Goal: Task Accomplishment & Management: Complete application form

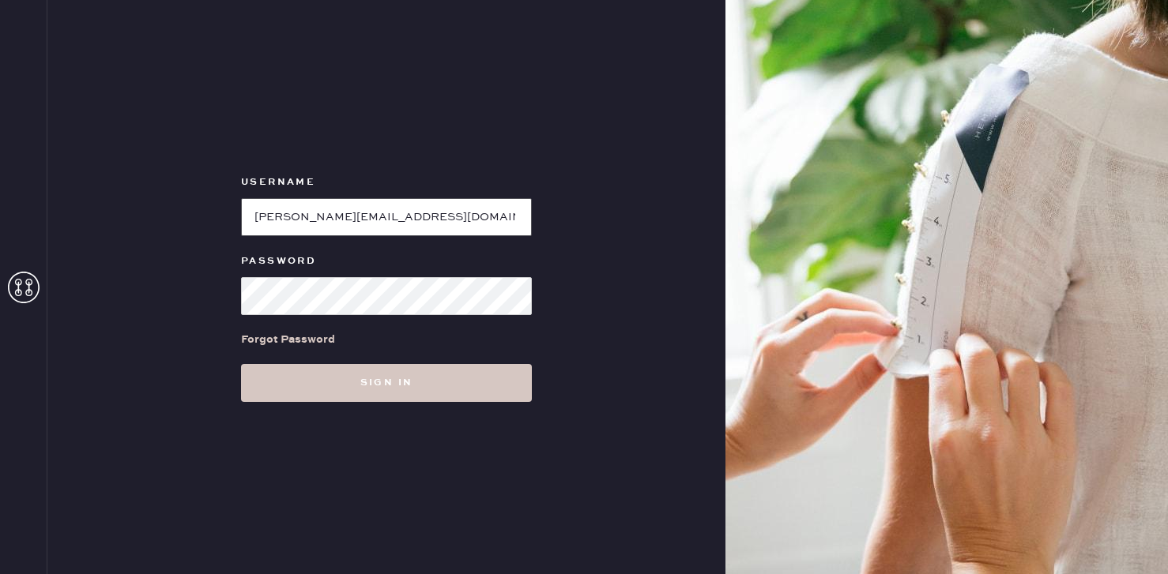
click at [302, 228] on input "loginName" at bounding box center [386, 217] width 291 height 38
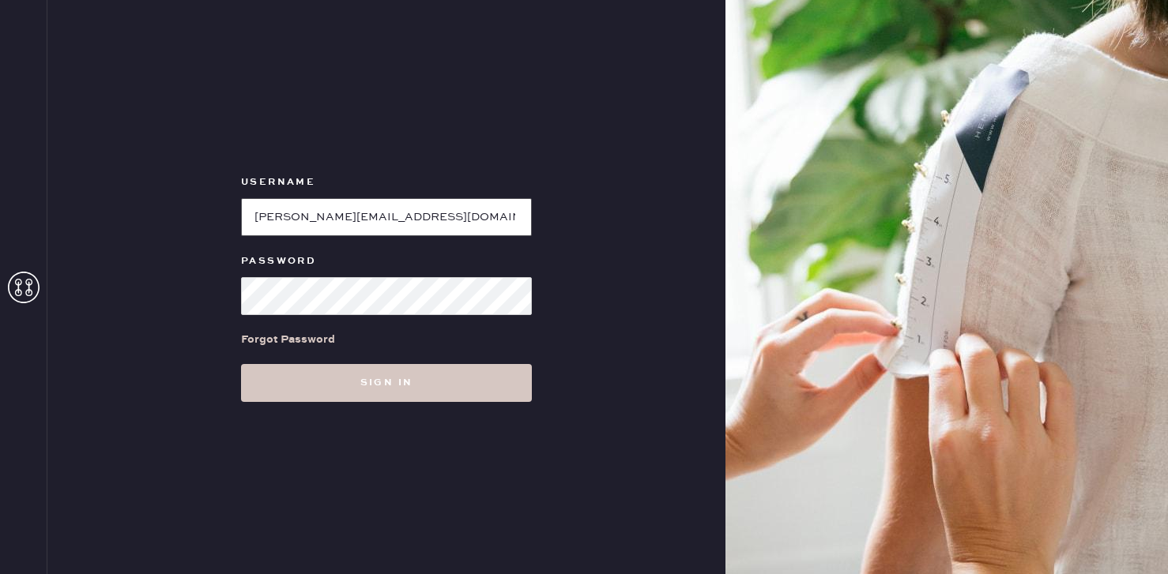
click at [302, 228] on input "loginName" at bounding box center [386, 217] width 291 height 38
type input "mizzentest"
click at [241, 364] on button "Sign in" at bounding box center [386, 383] width 291 height 38
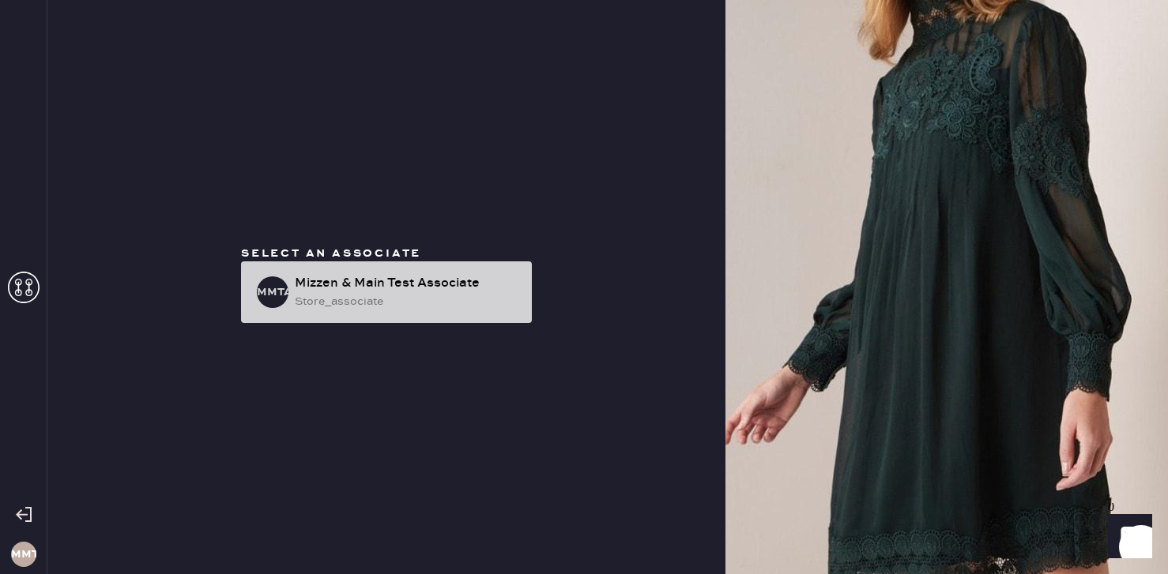
click at [373, 297] on div "store_associate" at bounding box center [407, 301] width 224 height 17
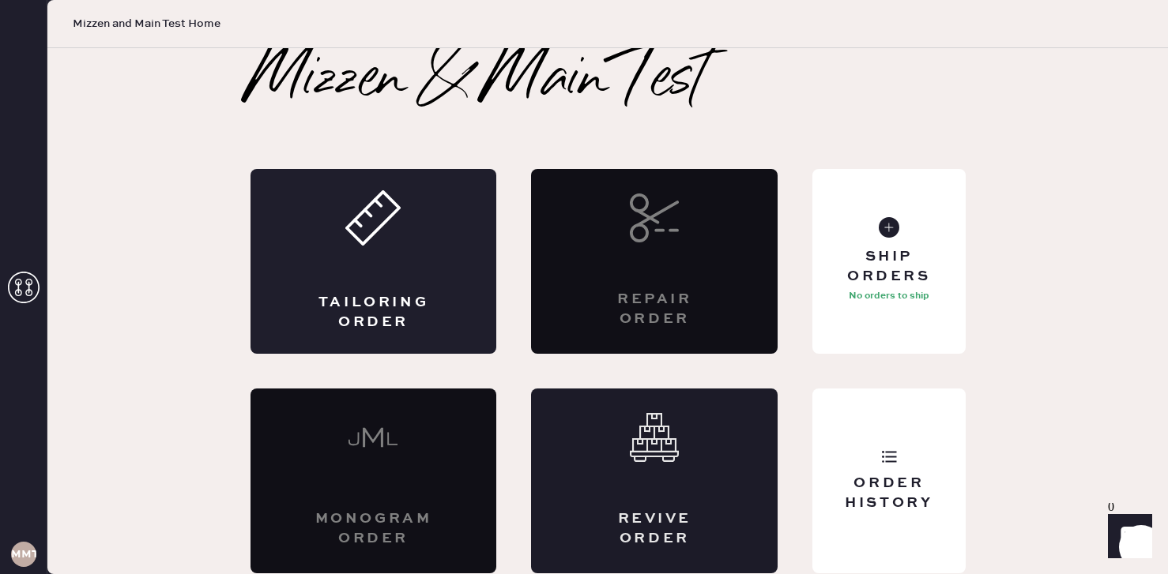
click at [652, 518] on div "Revive order" at bounding box center [654, 530] width 120 height 40
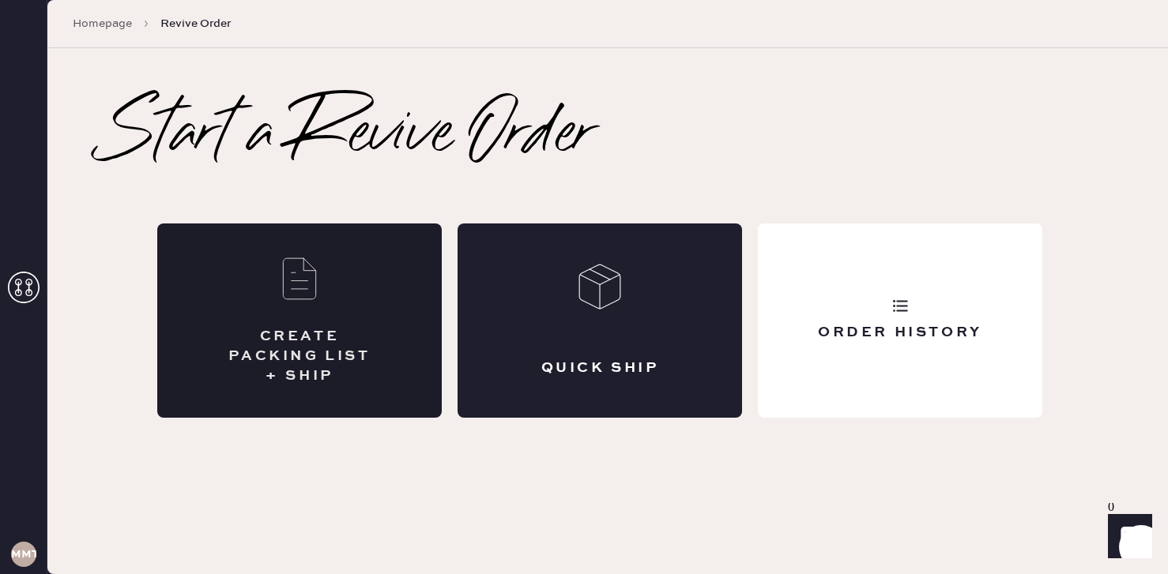
click at [293, 303] on div "CREATE PACKING LIST + SHIP" at bounding box center [299, 321] width 284 height 194
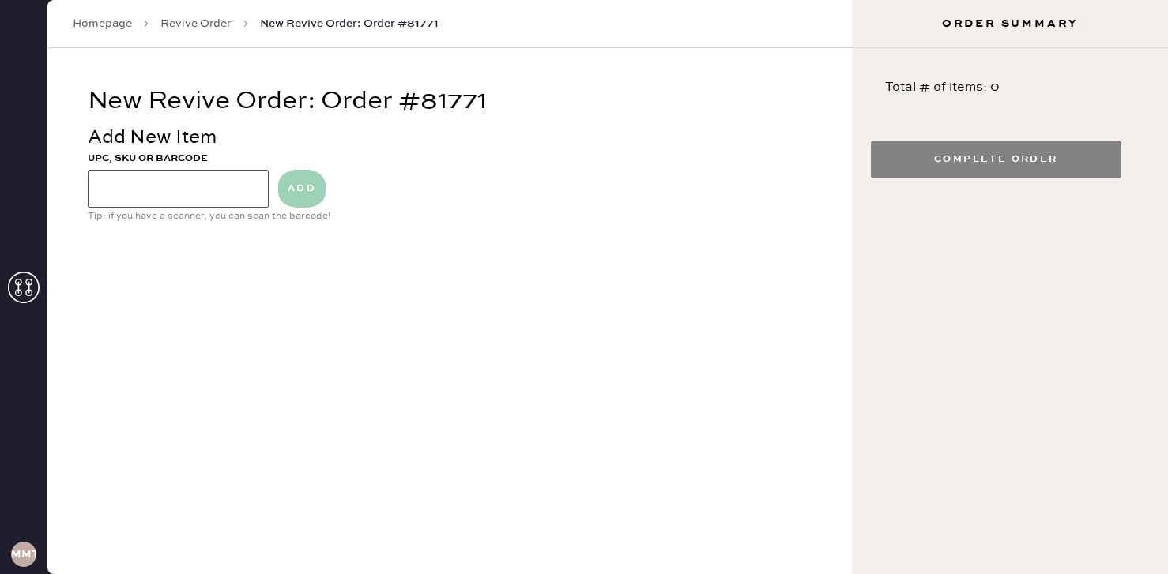
click at [193, 179] on input at bounding box center [178, 189] width 181 height 38
type input "blue pants"
click at [293, 186] on button "ADD" at bounding box center [301, 189] width 47 height 38
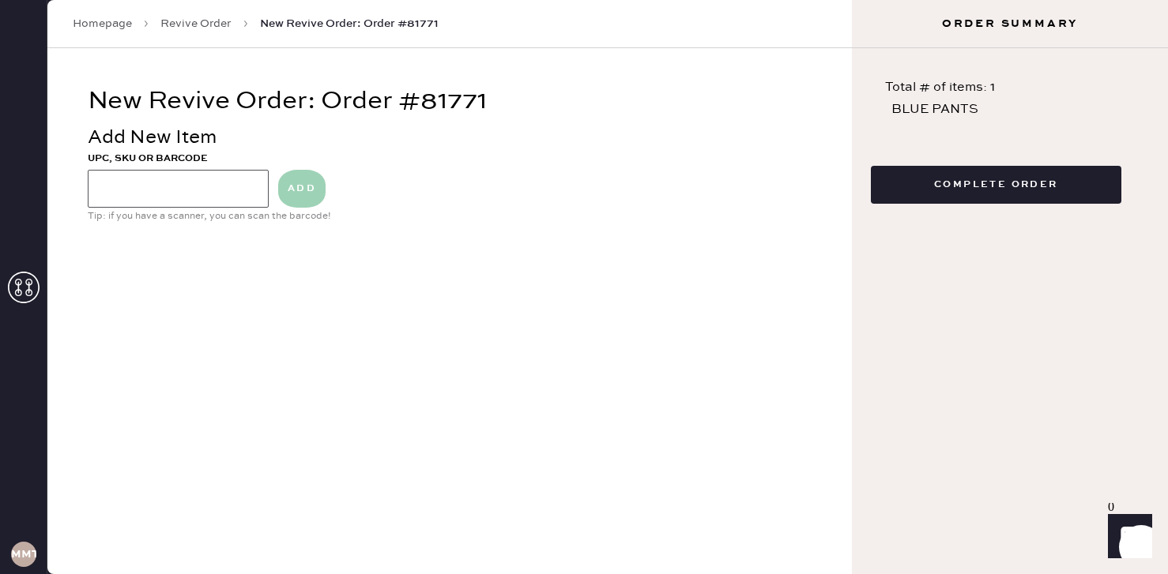
click at [207, 199] on input at bounding box center [178, 189] width 181 height 38
type input "blue pants"
click at [296, 201] on button "ADD" at bounding box center [301, 189] width 47 height 38
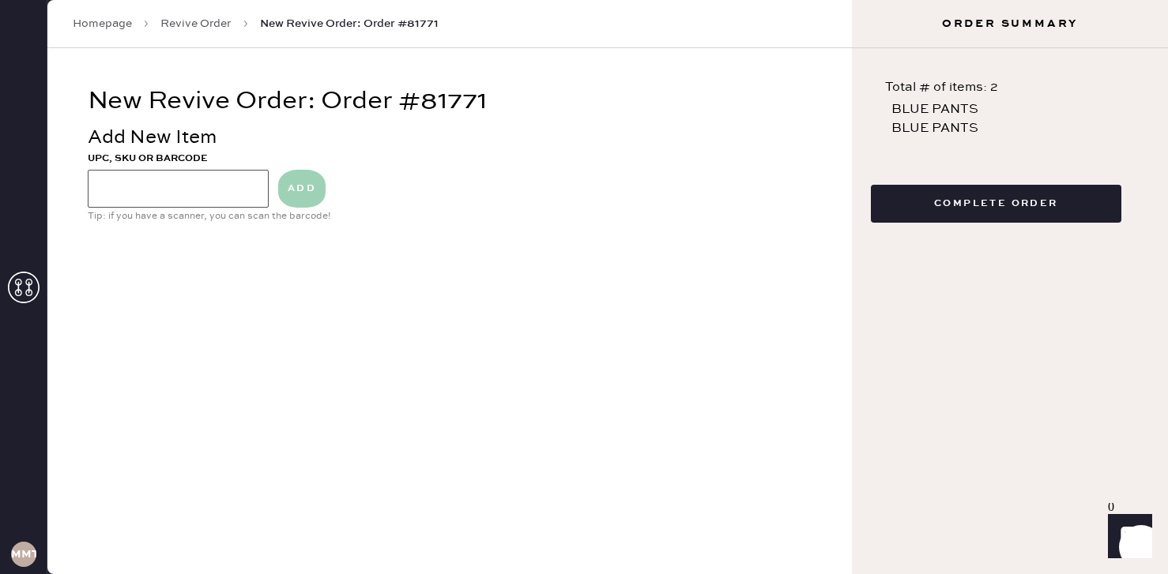
click at [216, 201] on input at bounding box center [178, 189] width 181 height 38
type input "1234860L00"
click at [302, 194] on button "ADD" at bounding box center [301, 189] width 47 height 38
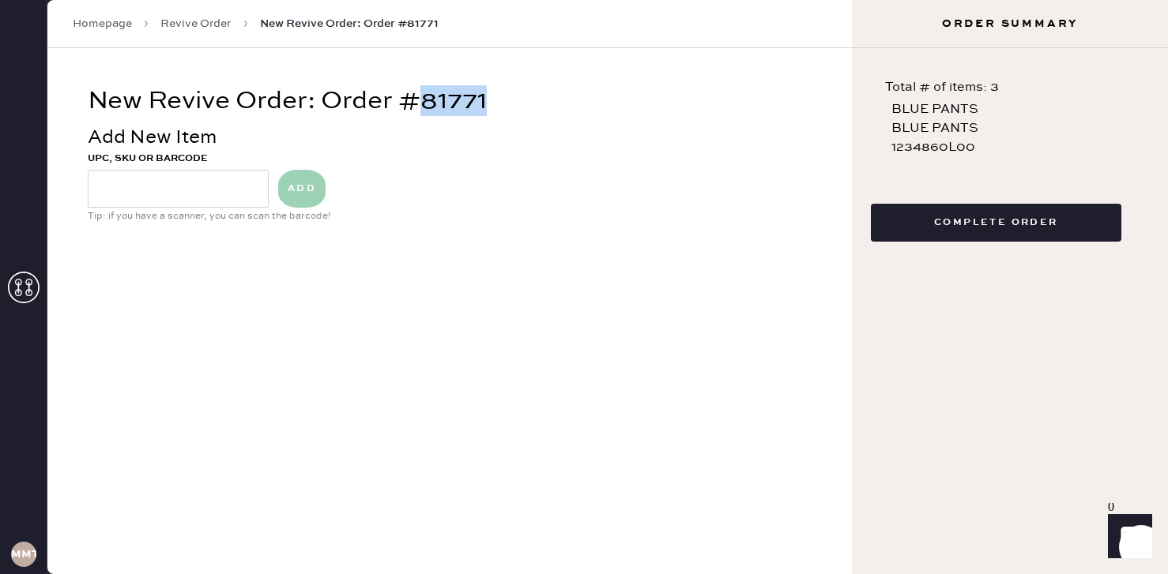
drag, startPoint x: 500, startPoint y: 96, endPoint x: 426, endPoint y: 100, distance: 74.3
click at [426, 100] on div "New Revive Order: Order #81771" at bounding box center [450, 100] width 724 height 25
click at [24, 560] on h3 "MMTA" at bounding box center [23, 554] width 25 height 11
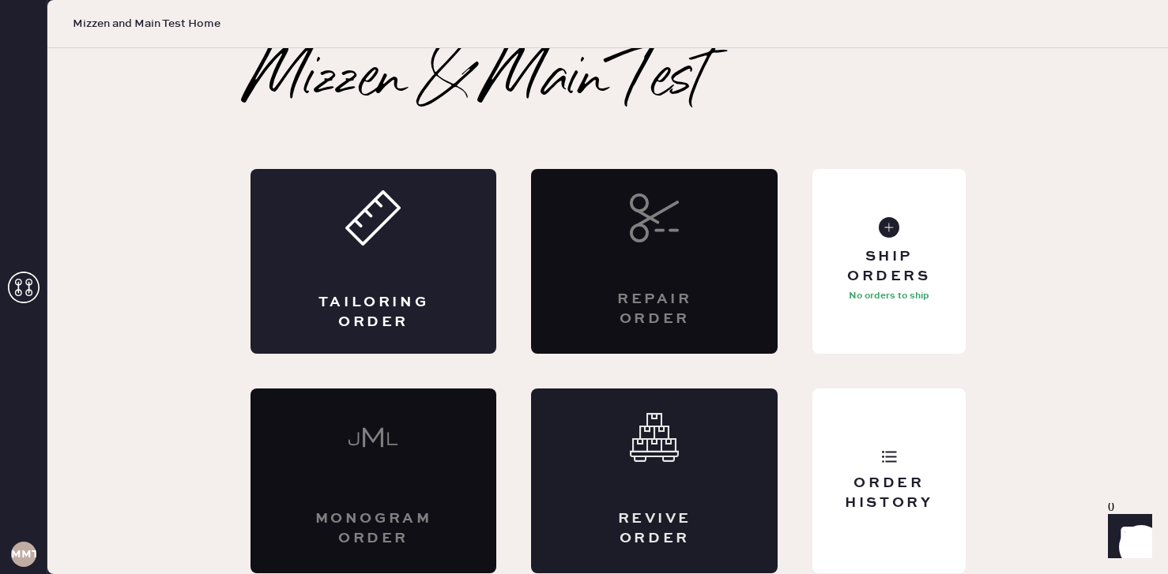
click at [629, 490] on div "Revive order" at bounding box center [654, 481] width 247 height 185
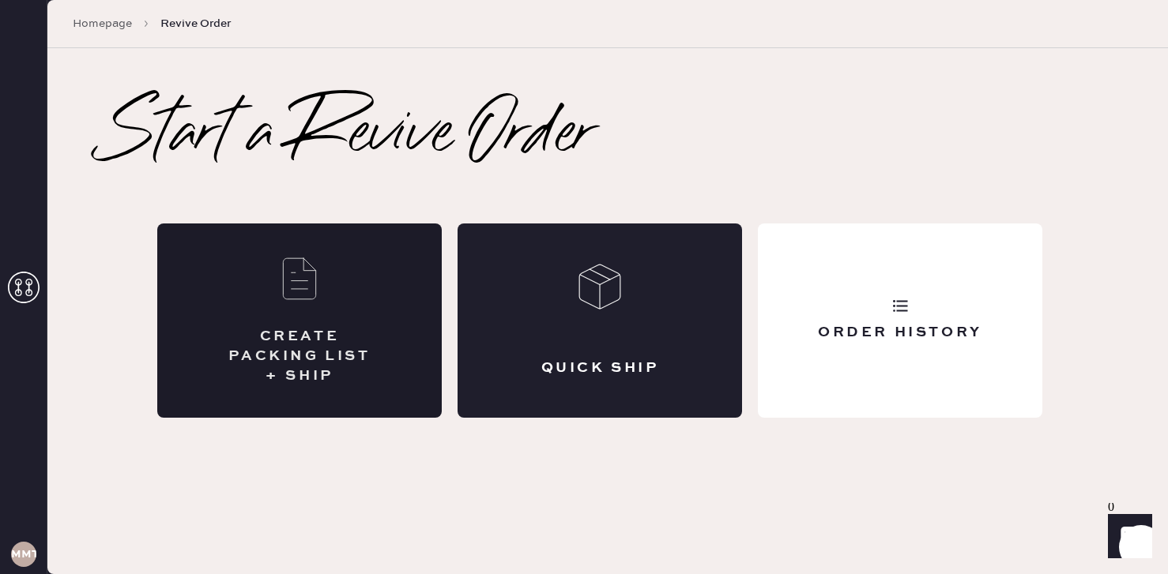
click at [300, 317] on div "CREATE PACKING LIST + SHIP" at bounding box center [299, 321] width 284 height 194
click at [575, 303] on icon at bounding box center [599, 286] width 49 height 49
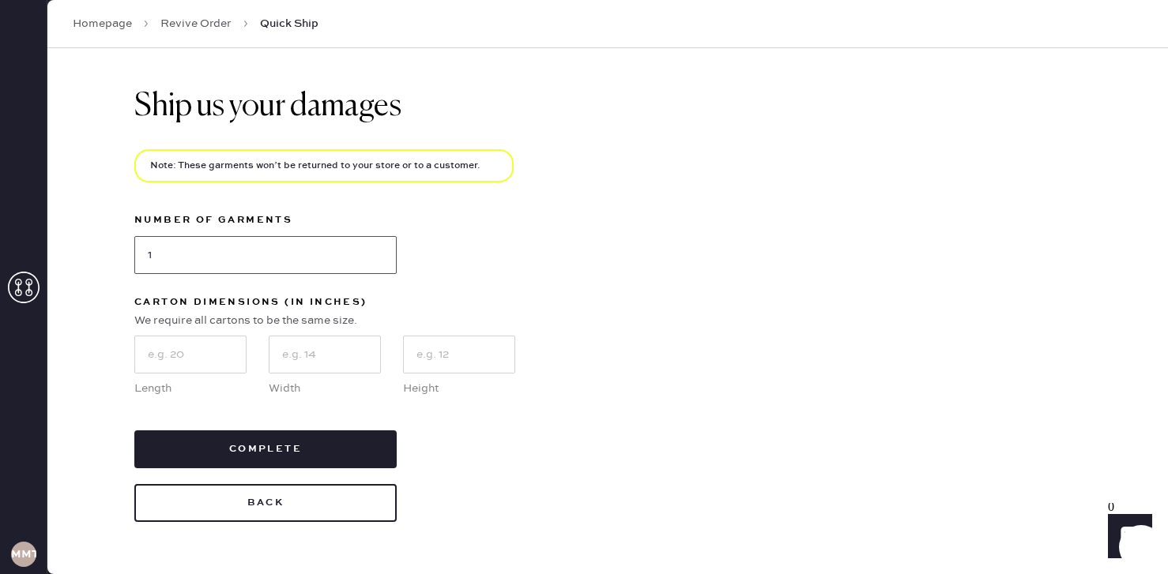
click at [222, 244] on input "1" at bounding box center [265, 255] width 262 height 38
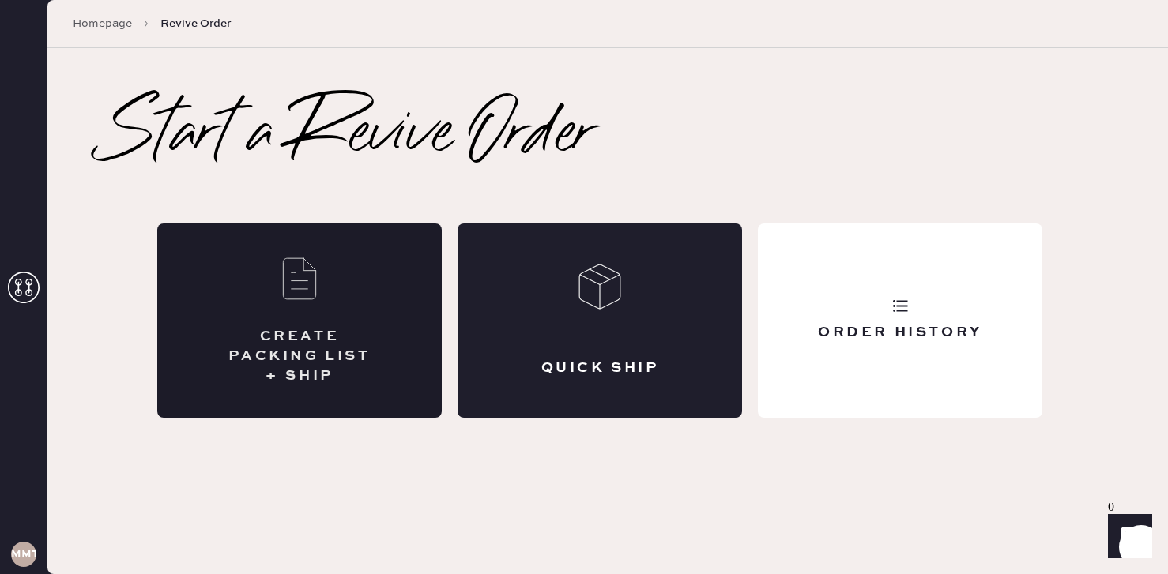
click at [294, 297] on icon at bounding box center [299, 278] width 49 height 49
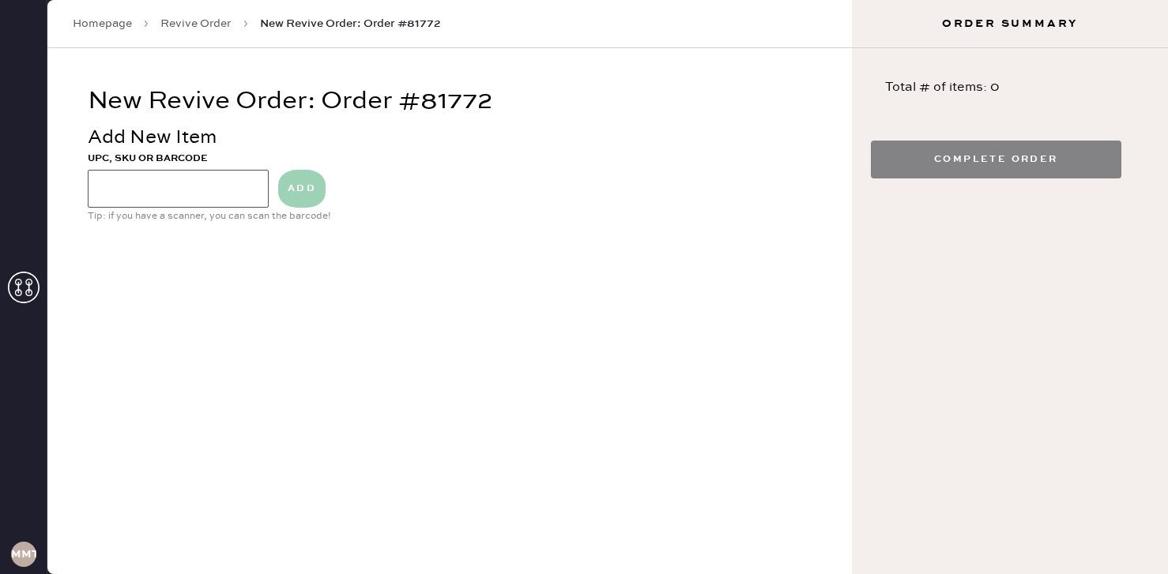
click at [192, 186] on input at bounding box center [178, 189] width 181 height 38
type input "1234860L00"
click at [300, 186] on button "ADD" at bounding box center [301, 189] width 47 height 38
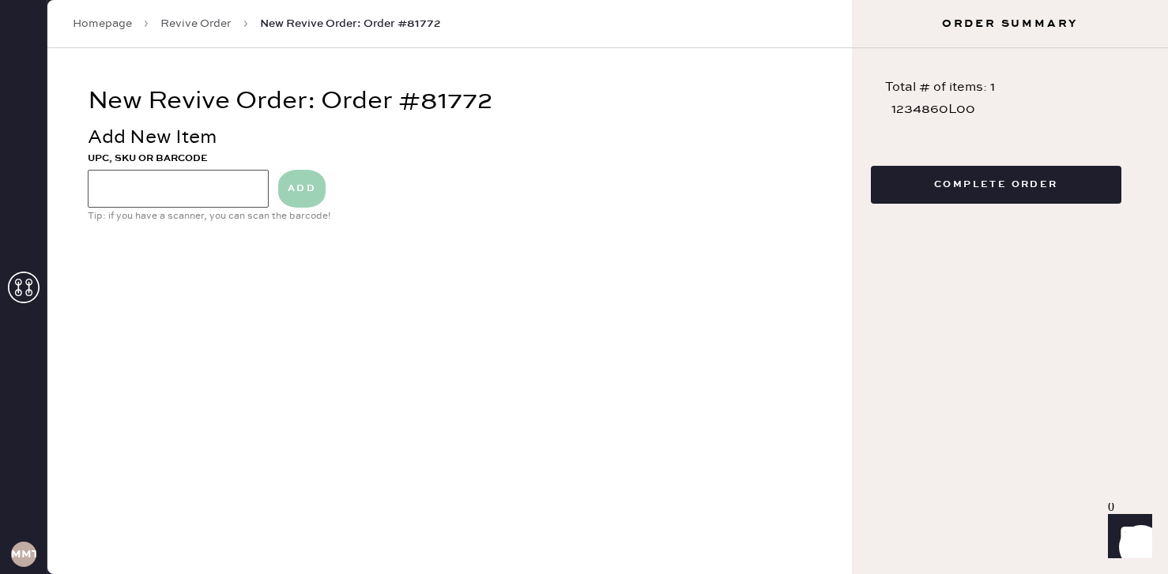
click at [203, 190] on input at bounding box center [178, 189] width 181 height 38
type input "blue pants"
click at [299, 195] on button "ADD" at bounding box center [301, 189] width 47 height 38
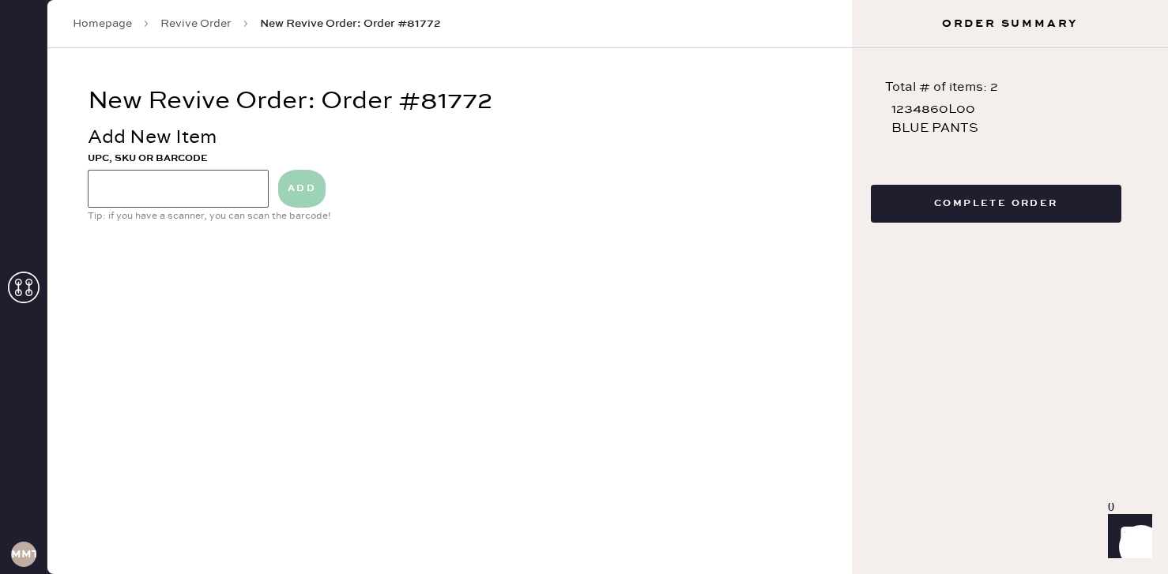
click at [179, 200] on input at bounding box center [178, 189] width 181 height 38
type input "blue pants"
click at [296, 195] on button "ADD" at bounding box center [301, 189] width 47 height 38
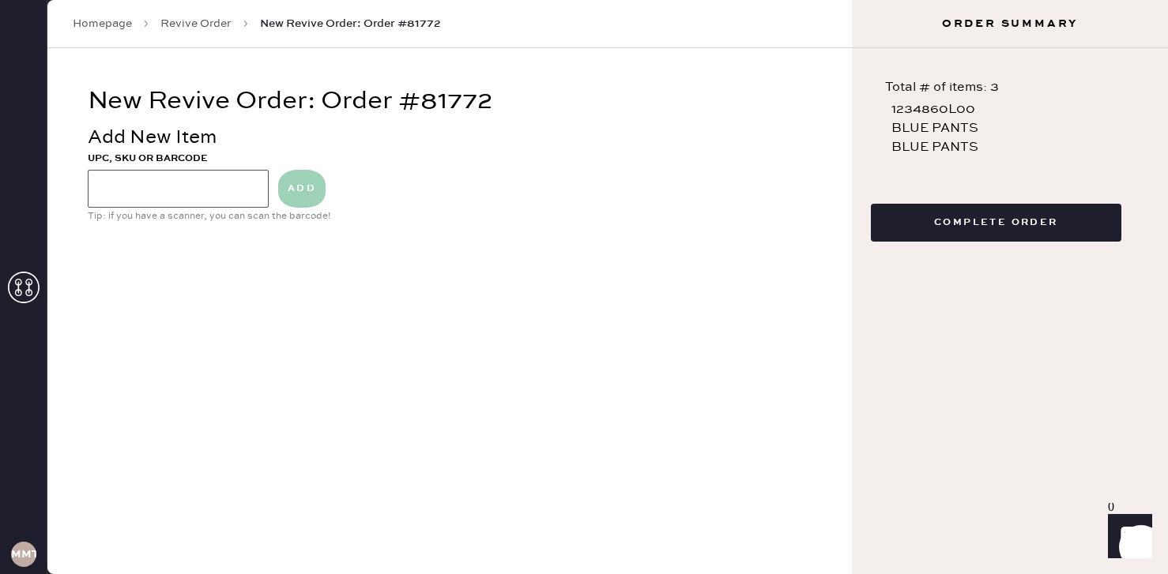
click at [164, 193] on input at bounding box center [178, 189] width 181 height 38
type input "sjhdfbskd"
click at [290, 202] on button "ADD" at bounding box center [301, 189] width 47 height 38
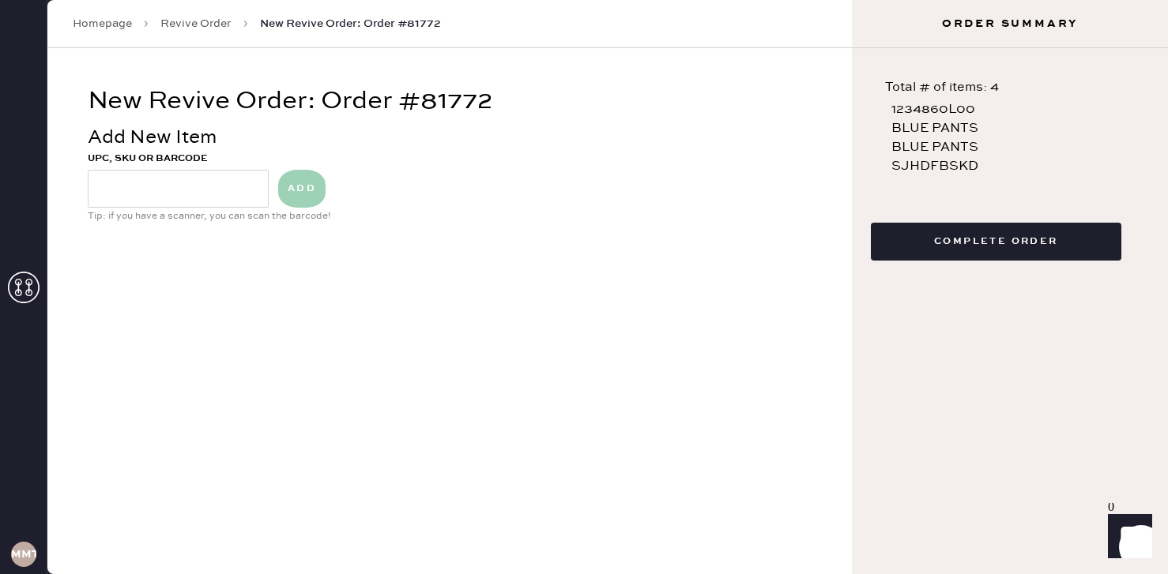
click at [996, 240] on button "Complete Order" at bounding box center [996, 242] width 250 height 38
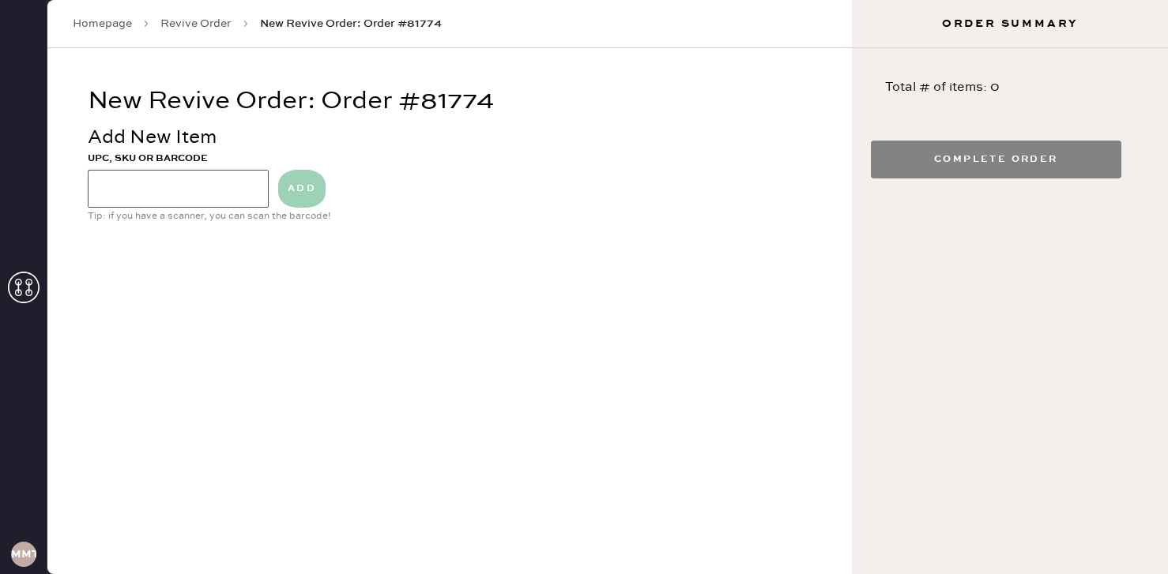
click at [153, 187] on input at bounding box center [178, 189] width 181 height 38
type input "blue pants"
click at [300, 187] on button "ADD" at bounding box center [301, 189] width 47 height 38
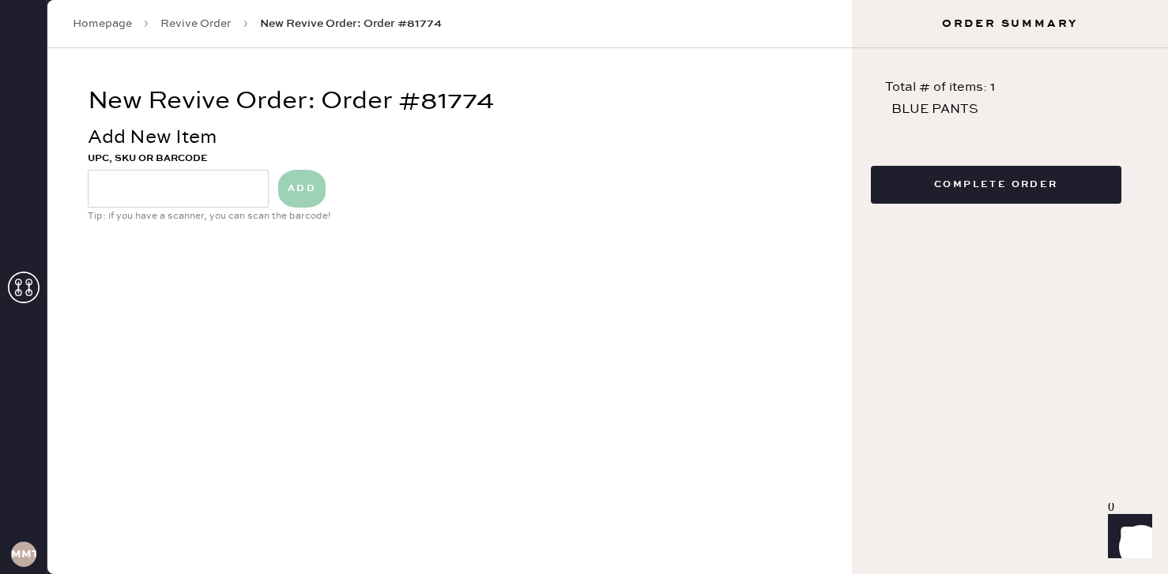
click at [984, 185] on button "Complete Order" at bounding box center [996, 185] width 250 height 38
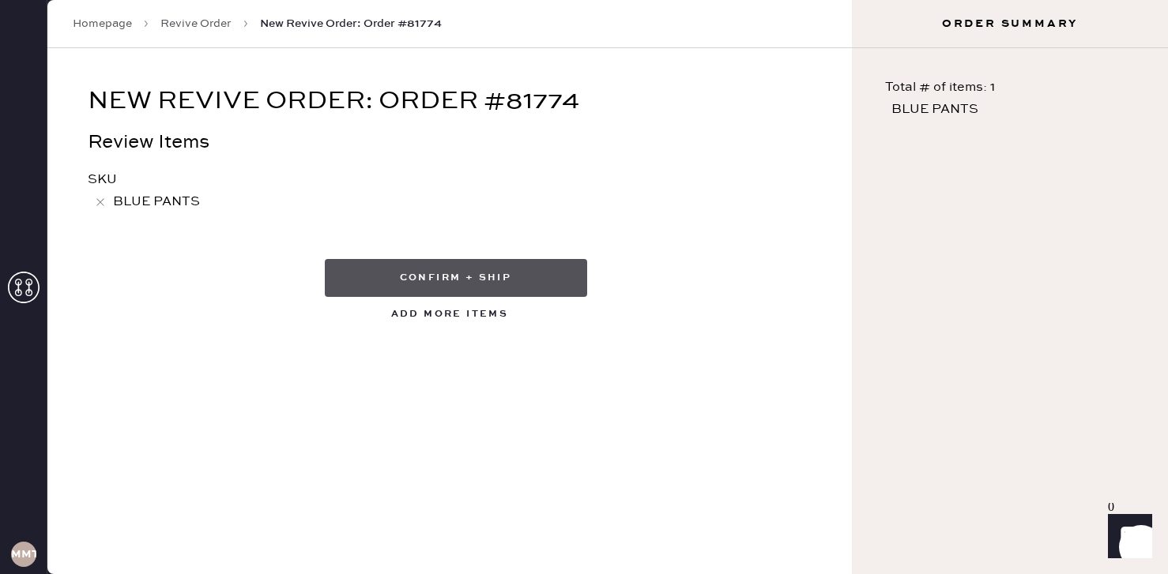
click at [444, 278] on button "Confirm + Ship" at bounding box center [456, 278] width 262 height 38
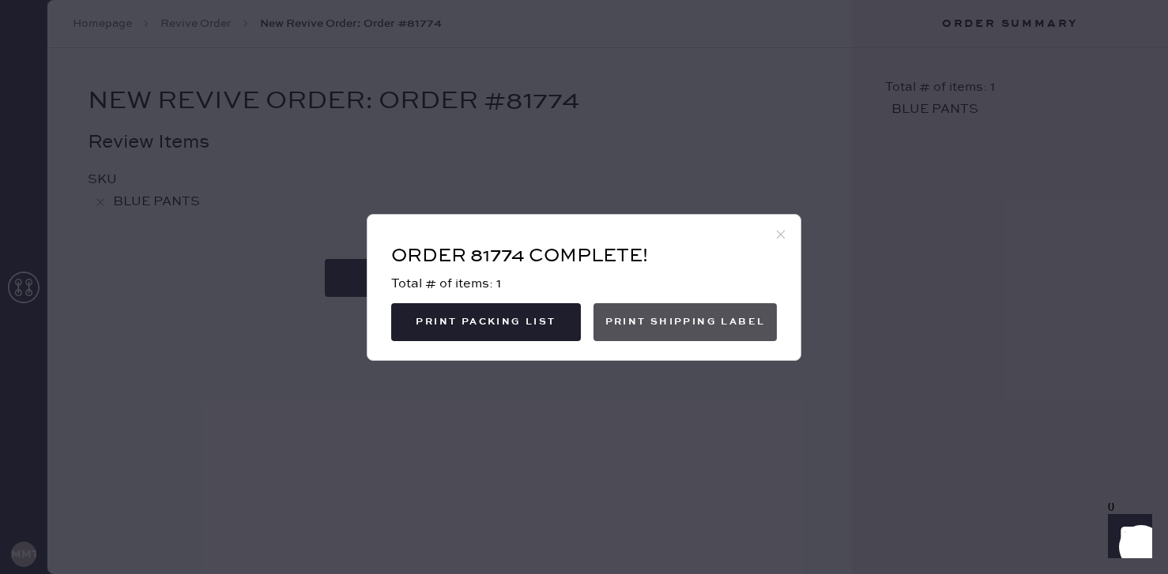
click at [678, 333] on button "Print Shipping Label" at bounding box center [684, 322] width 183 height 38
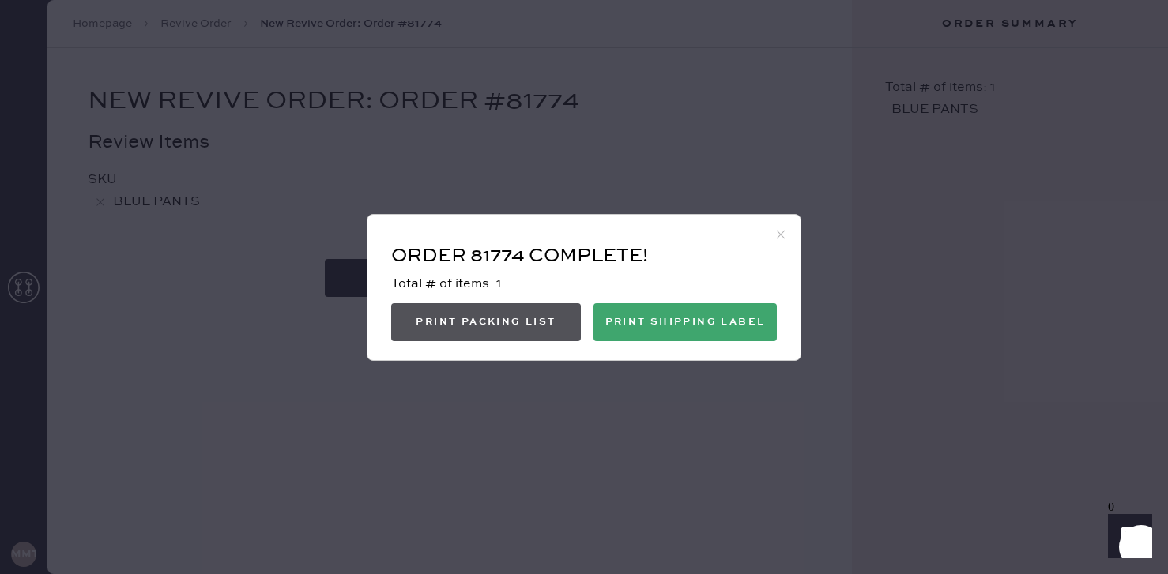
click at [490, 327] on button "Print Packing List" at bounding box center [486, 322] width 190 height 38
click at [780, 234] on use at bounding box center [781, 234] width 9 height 9
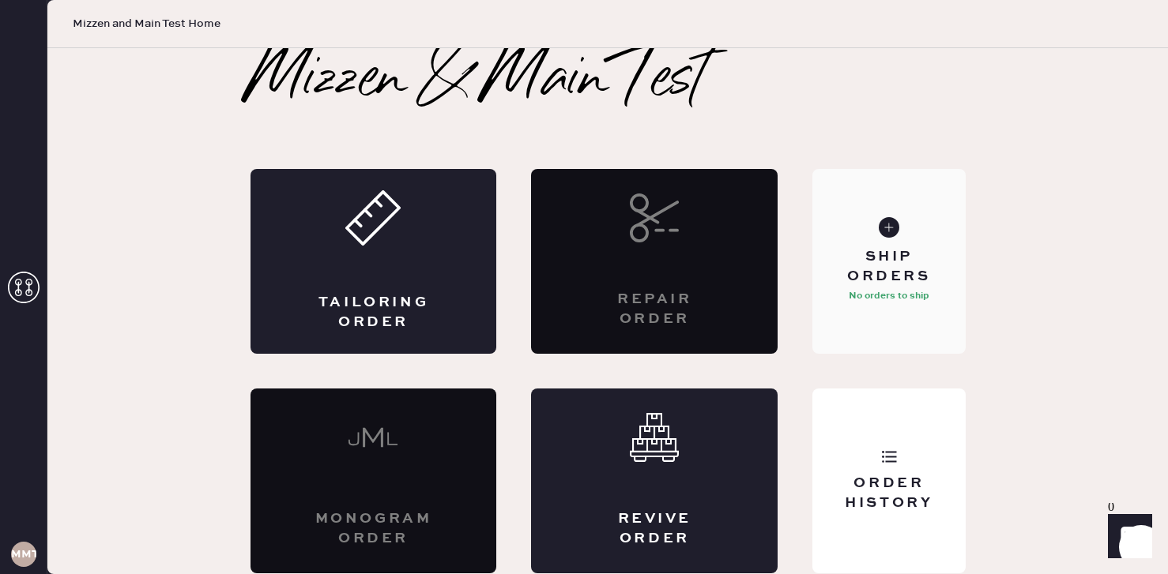
click at [902, 315] on div "Ship Orders No orders to ship" at bounding box center [888, 261] width 152 height 185
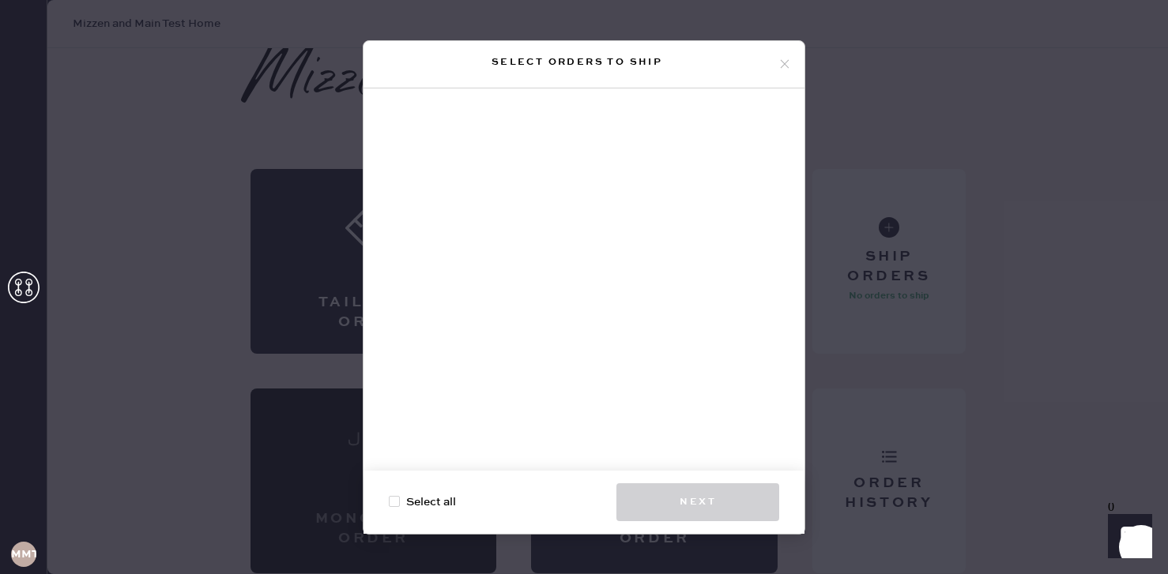
click at [785, 62] on icon at bounding box center [784, 64] width 14 height 14
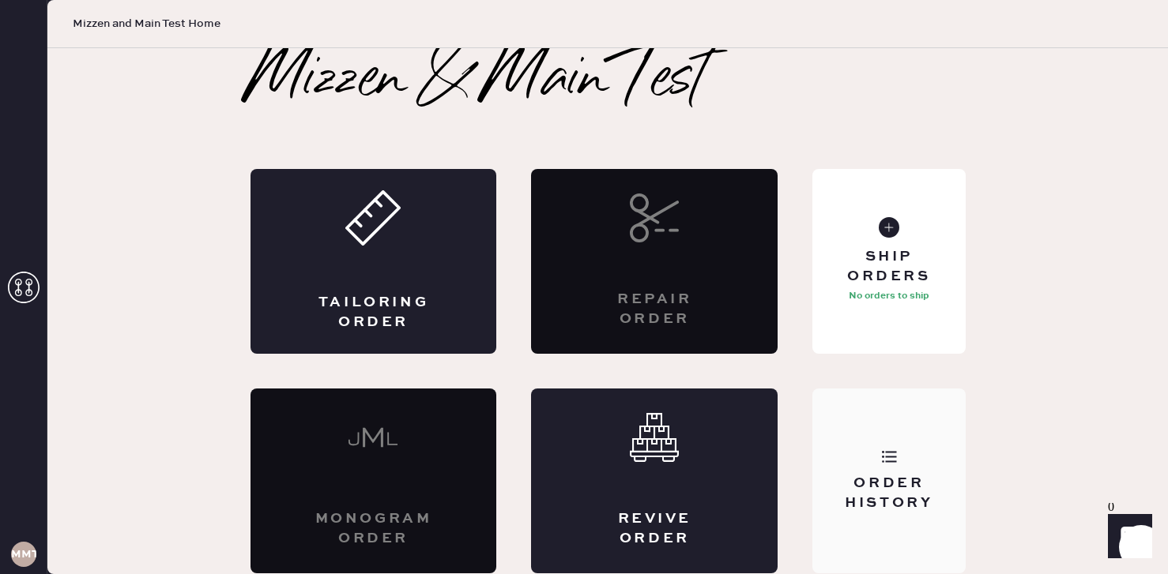
click at [864, 486] on div "Order History" at bounding box center [888, 494] width 127 height 40
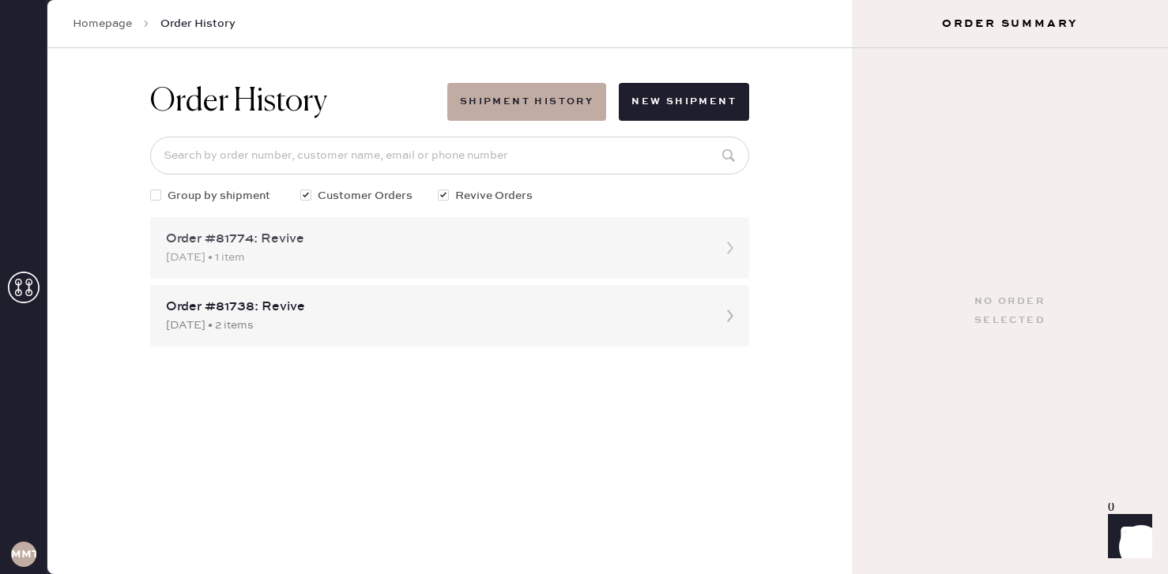
click at [518, 250] on div "08/19/2025 • 1 item" at bounding box center [435, 257] width 539 height 17
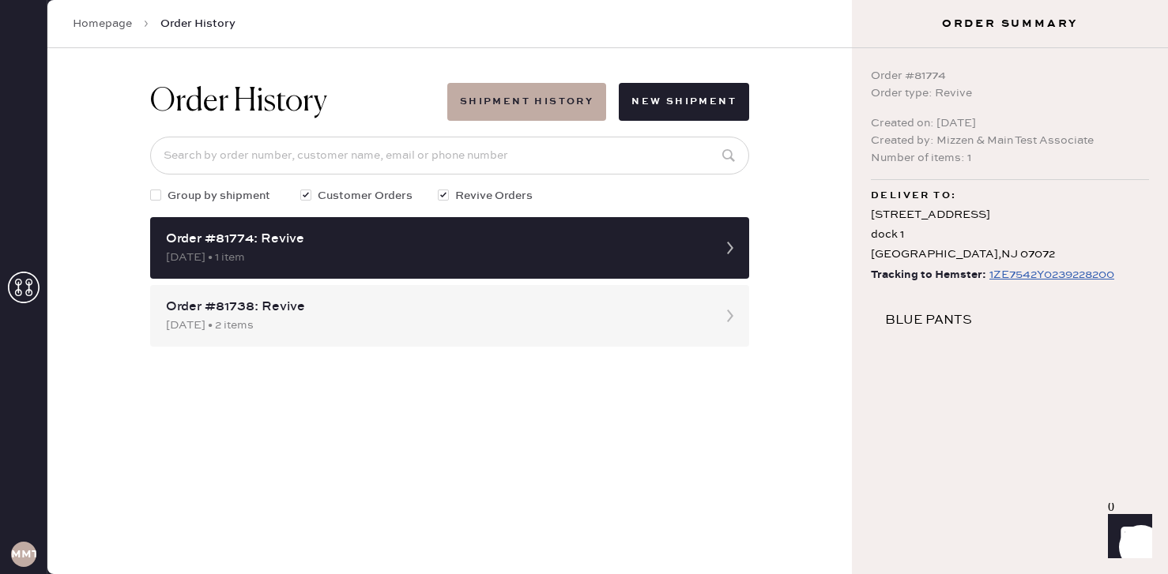
click at [442, 198] on div at bounding box center [443, 195] width 11 height 11
click at [439, 188] on input "Revive Orders" at bounding box center [438, 187] width 1 height 1
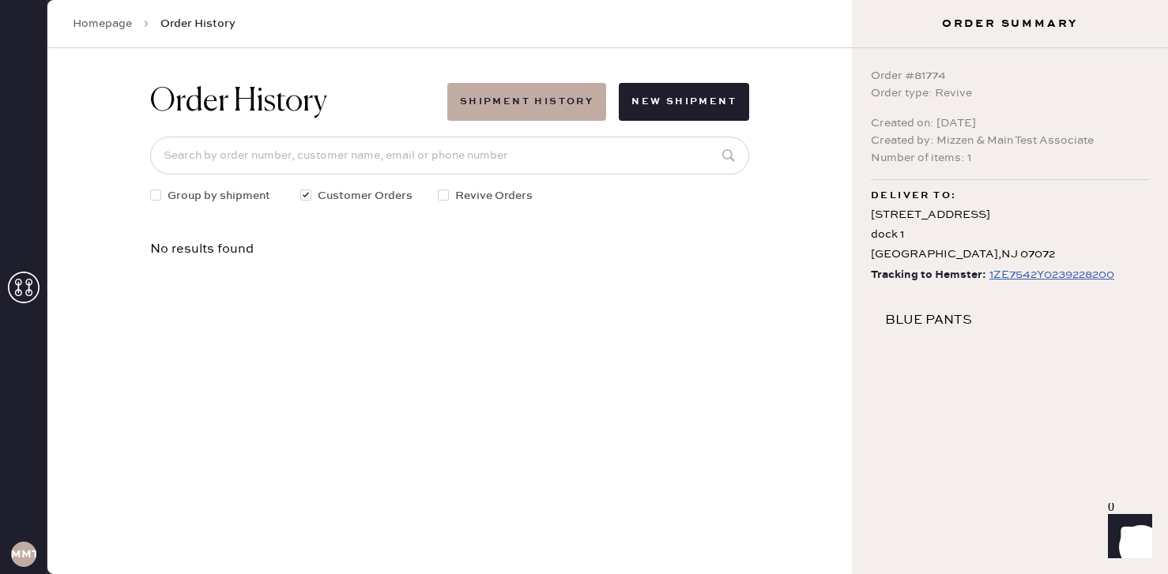
click at [442, 198] on div at bounding box center [443, 195] width 11 height 11
click at [439, 188] on input "Revive Orders" at bounding box center [438, 187] width 1 height 1
checkbox input "true"
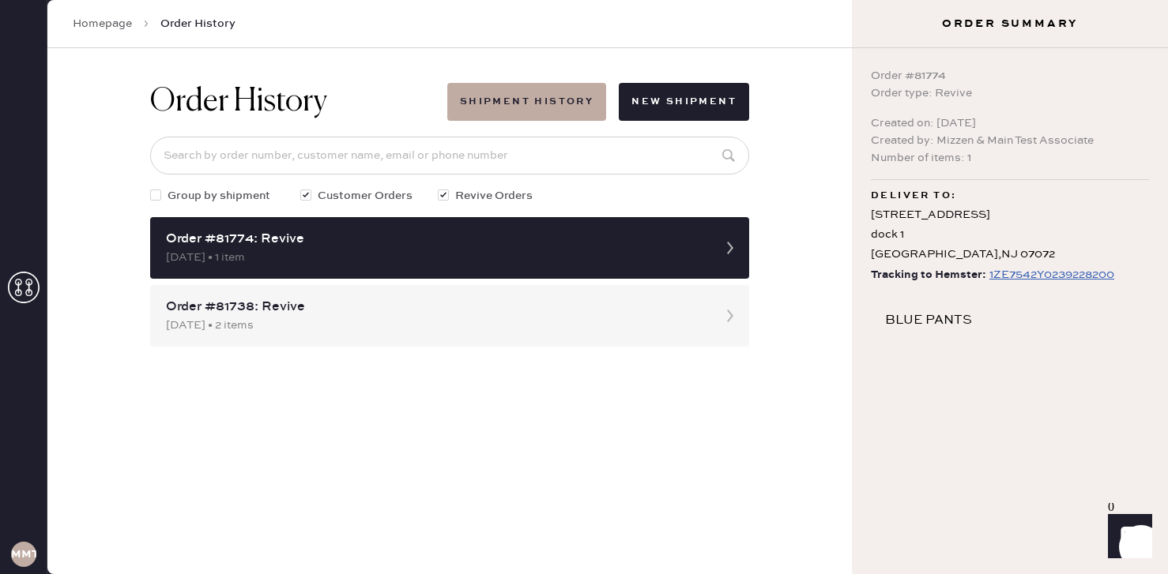
click at [113, 30] on link "Homepage" at bounding box center [102, 24] width 59 height 16
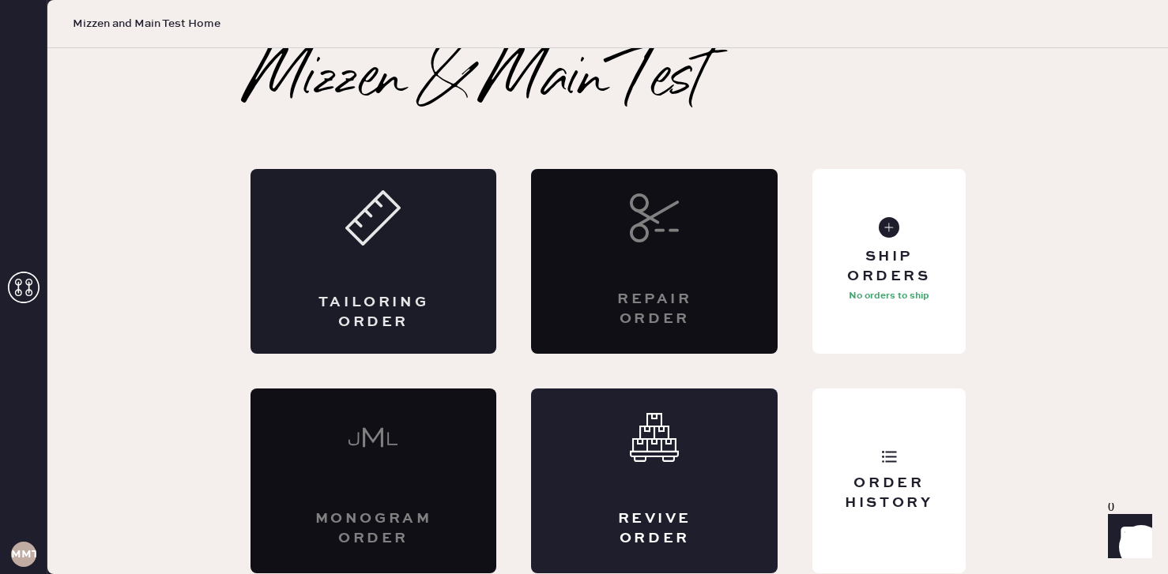
click at [326, 293] on div "Tailoring Order" at bounding box center [374, 313] width 120 height 40
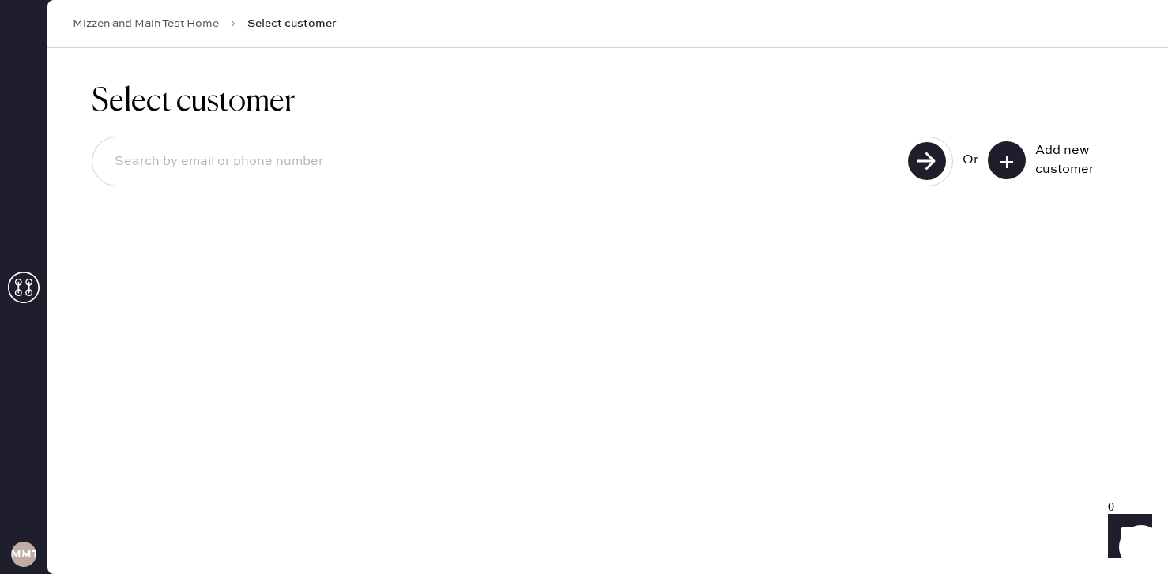
click at [469, 162] on input at bounding box center [502, 162] width 801 height 36
type input "alexhereford@me.com"
click at [929, 159] on use at bounding box center [927, 161] width 38 height 38
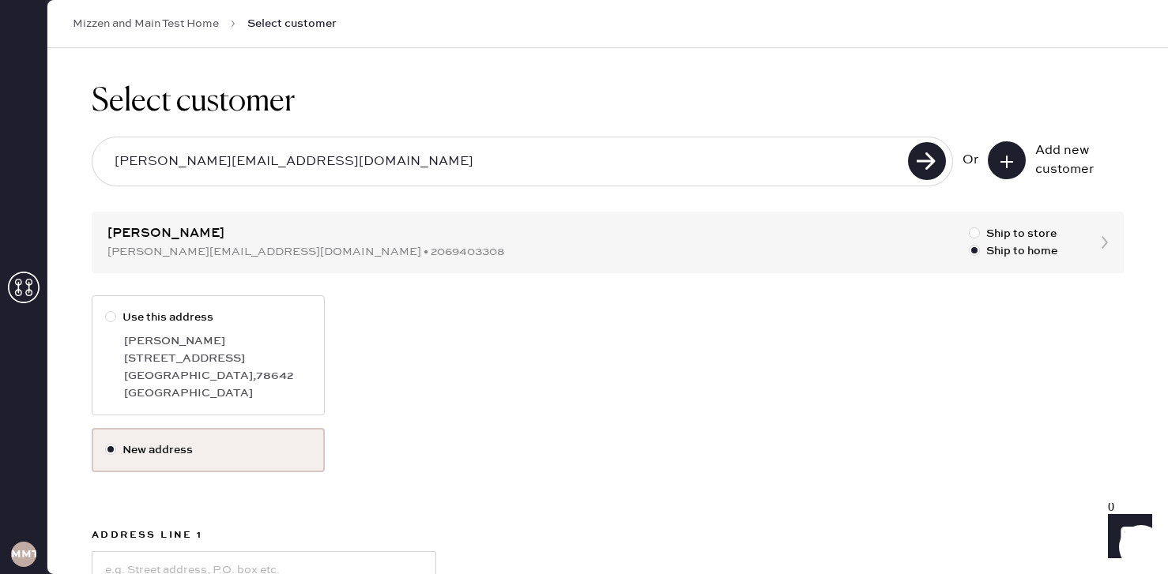
click at [150, 387] on div "TX" at bounding box center [217, 393] width 187 height 17
click at [106, 310] on input "Use this address" at bounding box center [105, 309] width 1 height 1
radio input "true"
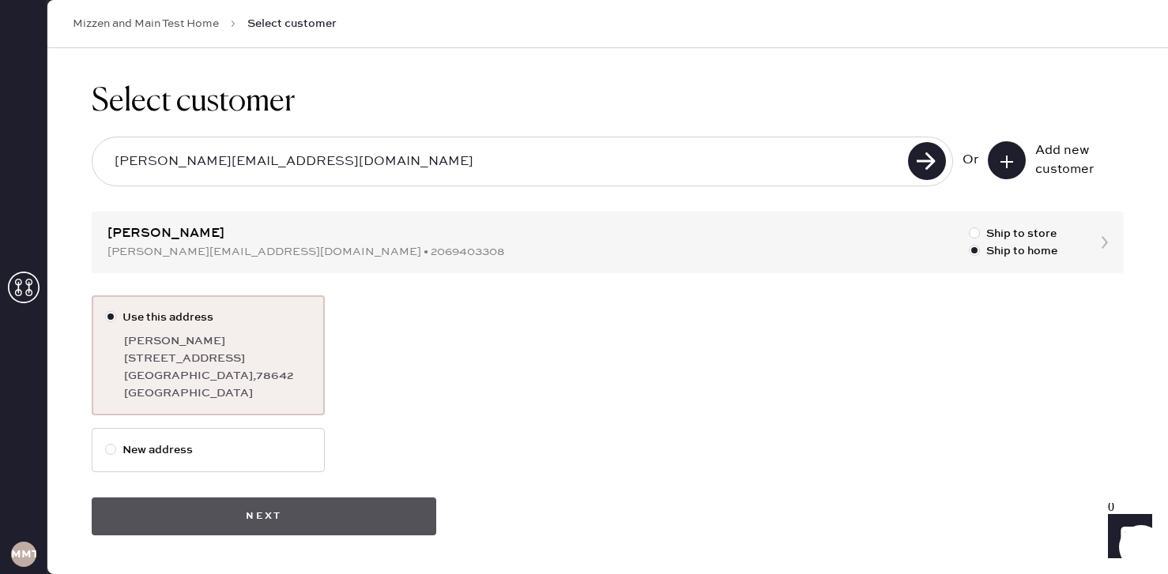
click at [301, 529] on button "Next" at bounding box center [264, 517] width 344 height 38
click at [307, 520] on button "Next" at bounding box center [264, 517] width 344 height 38
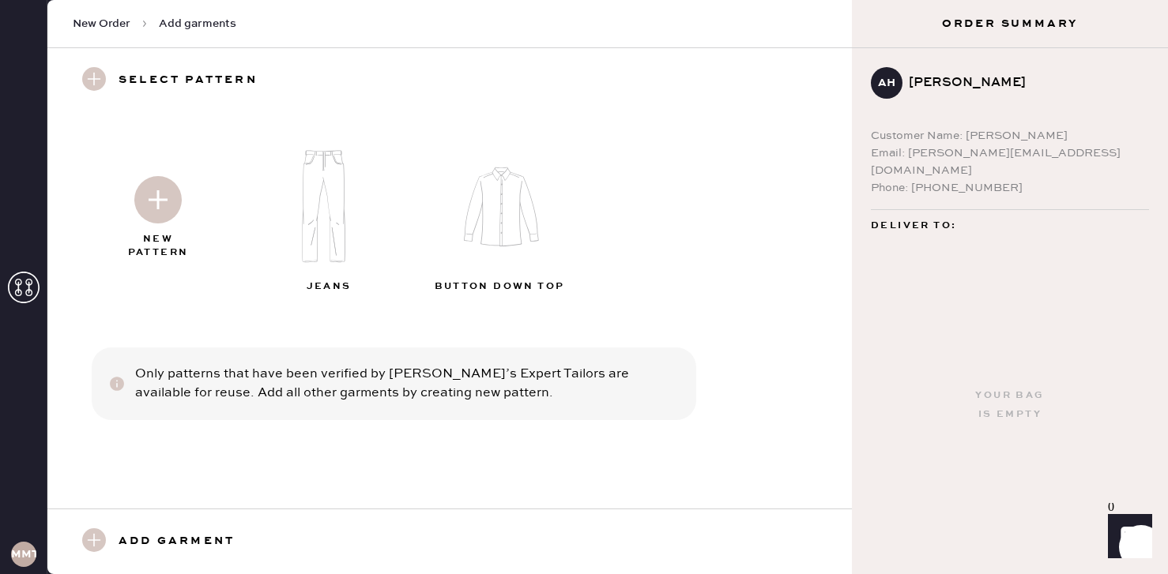
click at [332, 219] on img at bounding box center [330, 206] width 171 height 137
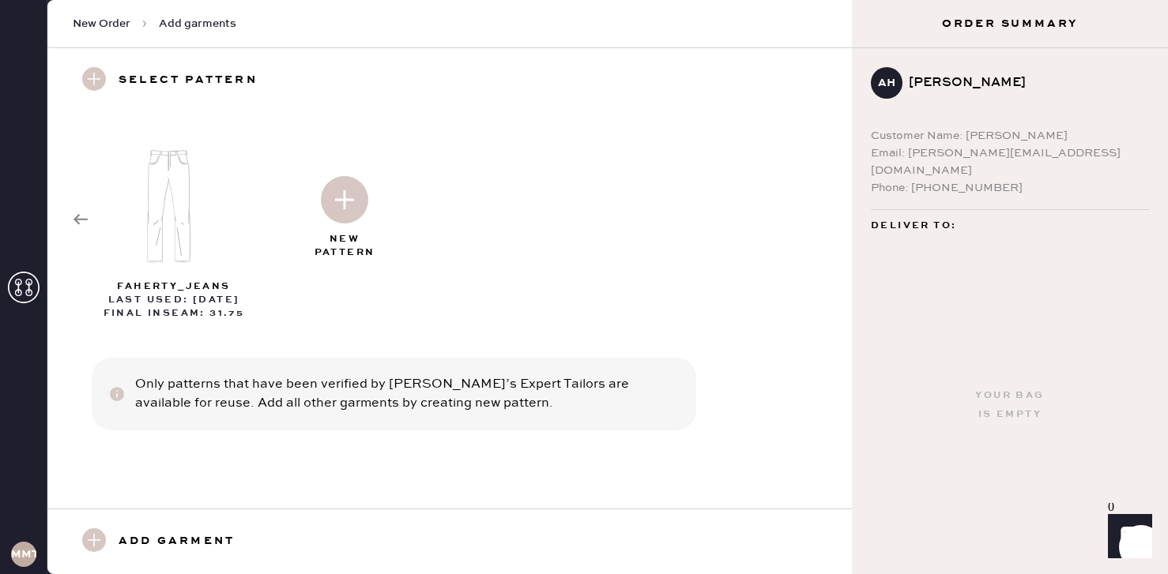
click at [356, 178] on img at bounding box center [344, 199] width 47 height 47
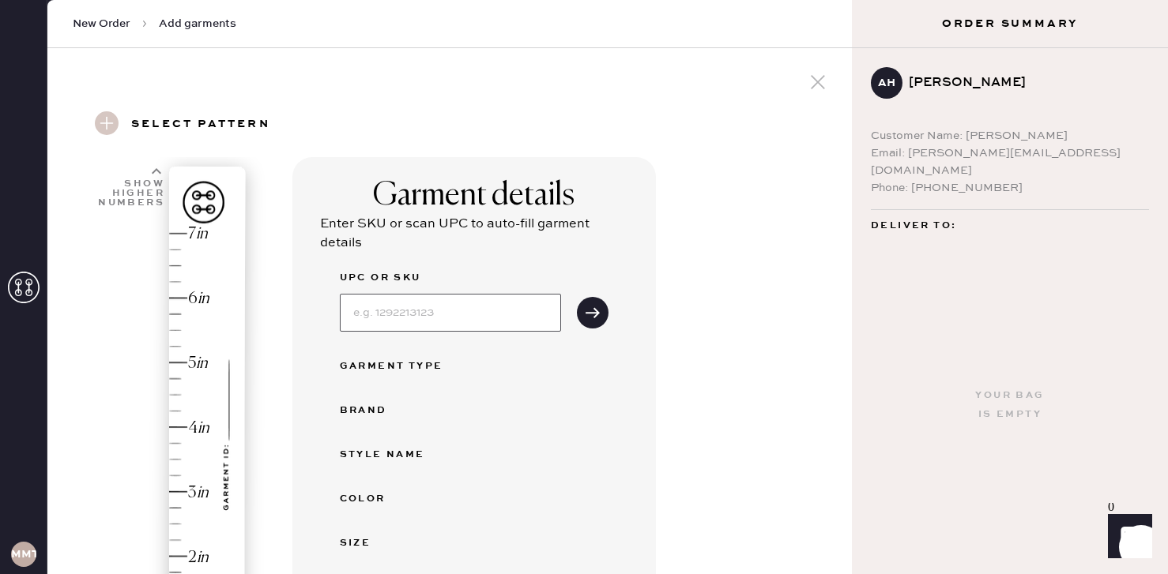
click at [400, 314] on input at bounding box center [450, 313] width 221 height 38
select select "2"
type input "mason pant"
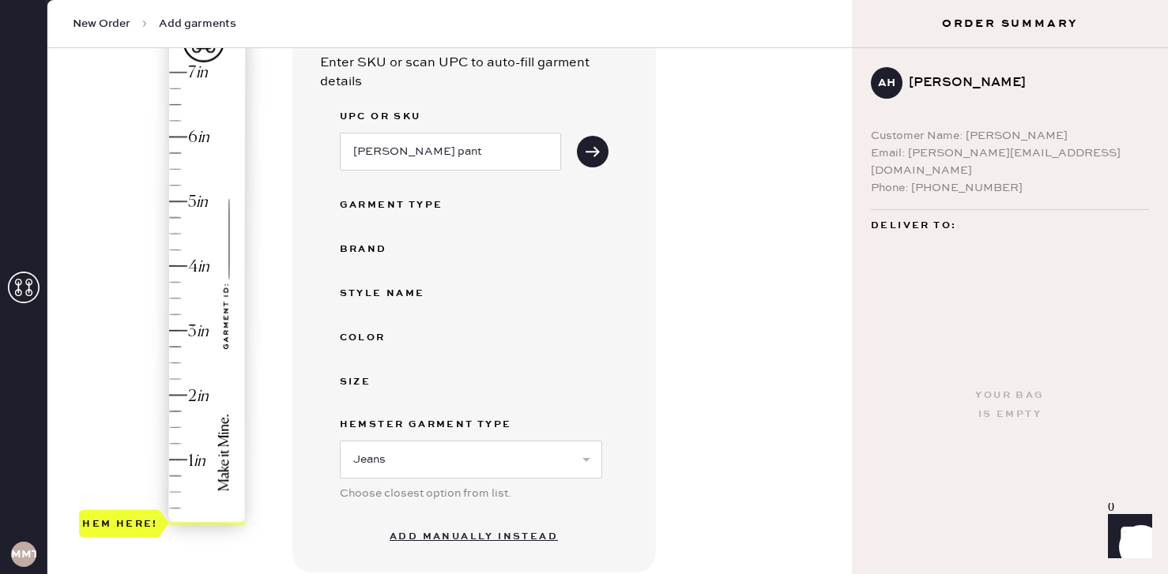
type input "2.75"
click at [193, 343] on div "Hem here!" at bounding box center [163, 299] width 168 height 466
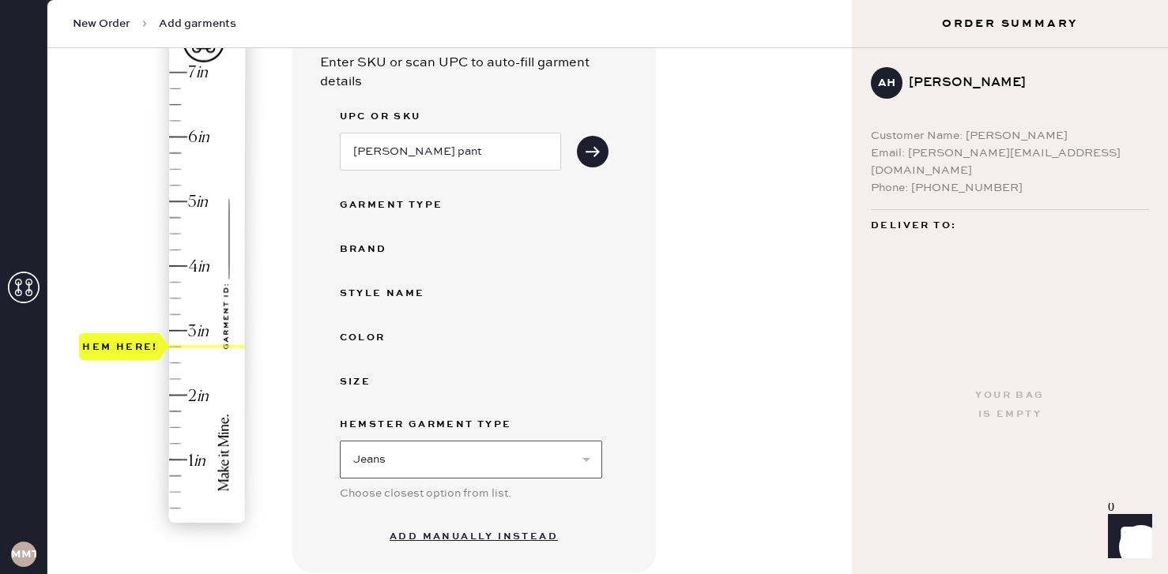
click at [445, 457] on select "Select Basic Skirt Black Lapel Button Down Black Lapel Pants Jeans KB Remake Sk…" at bounding box center [471, 460] width 262 height 38
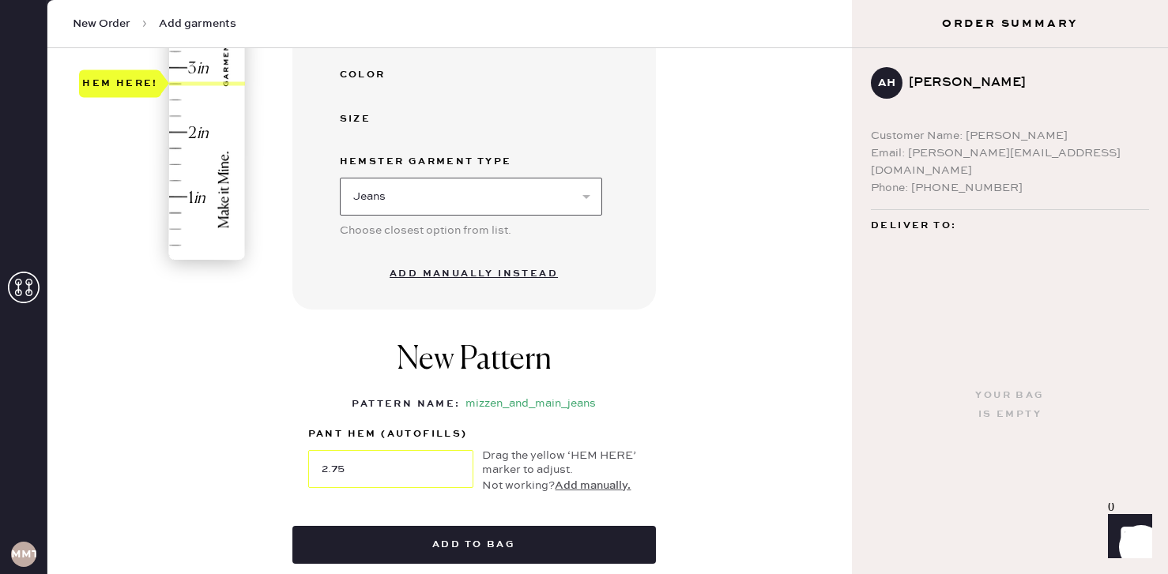
scroll to position [431, 0]
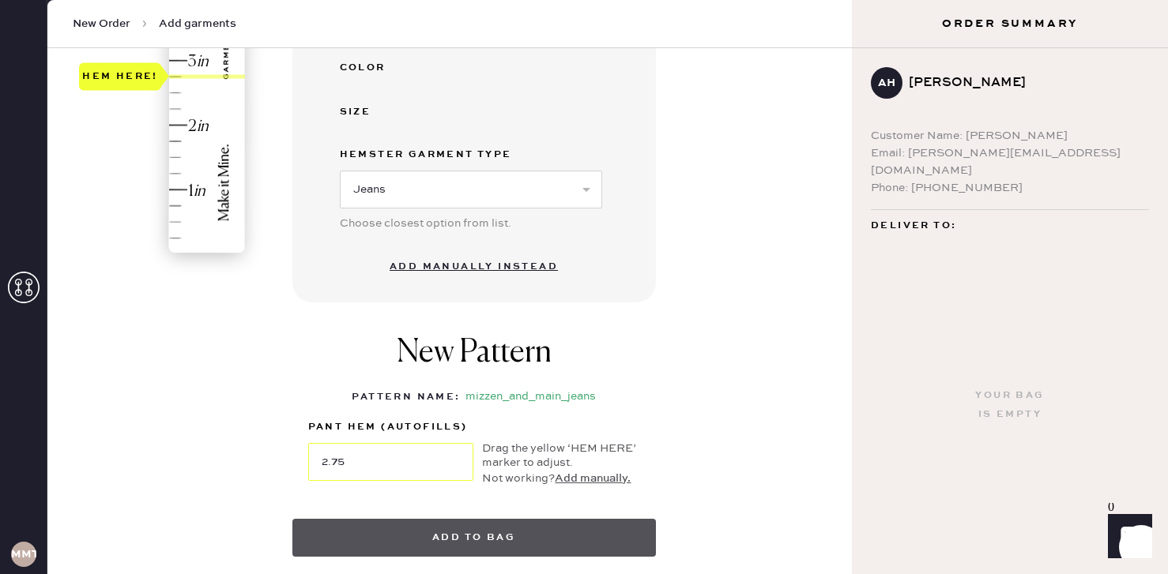
click at [471, 548] on button "Add to bag" at bounding box center [473, 538] width 363 height 38
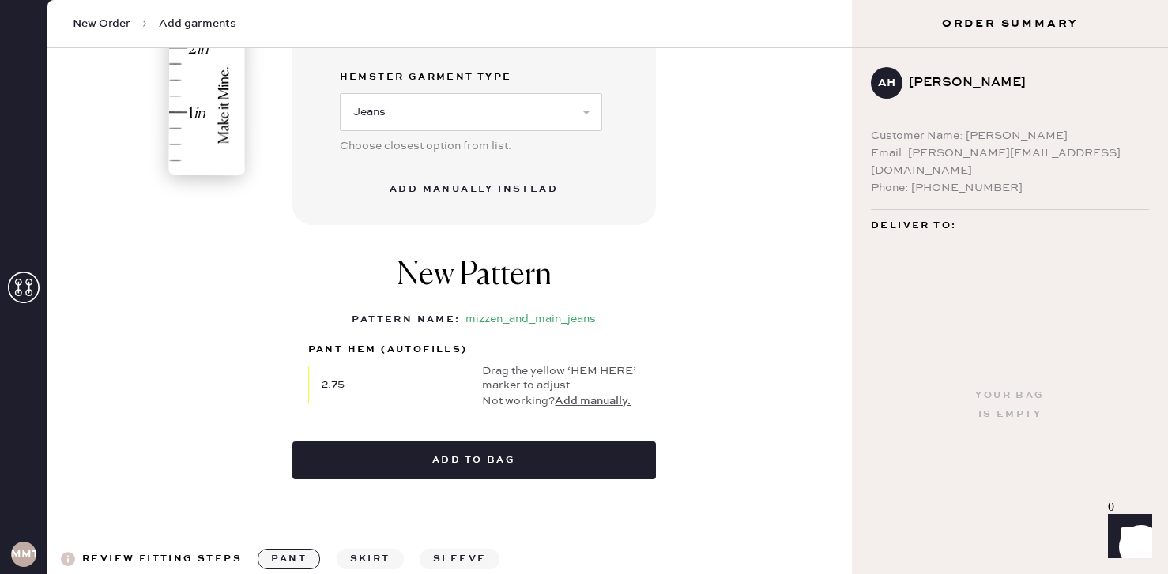
scroll to position [451, 0]
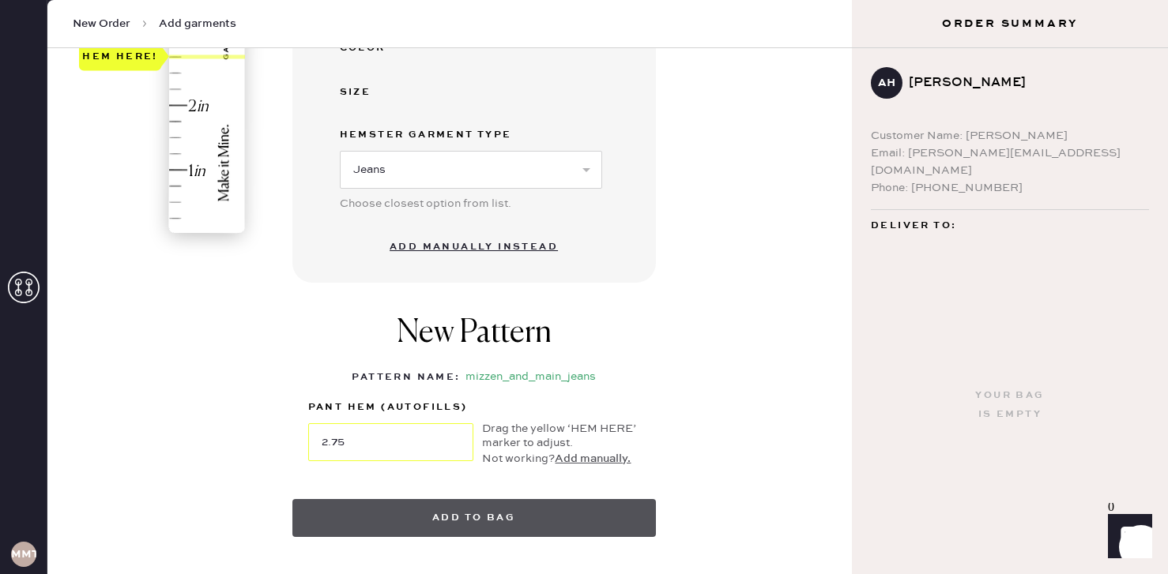
click at [418, 520] on button "Add to bag" at bounding box center [473, 518] width 363 height 38
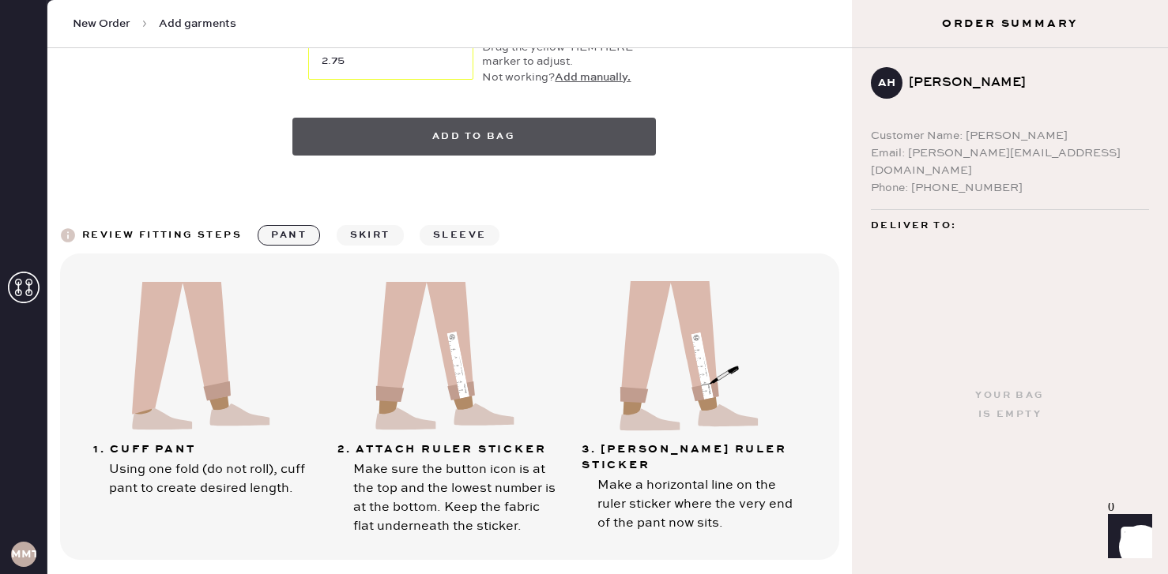
scroll to position [795, 0]
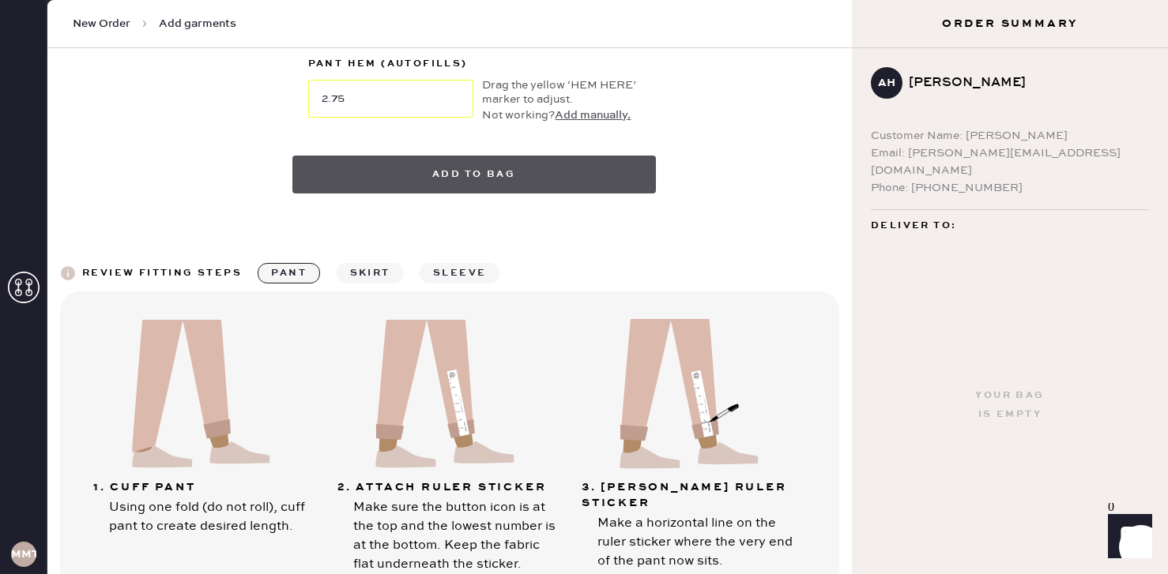
click at [465, 181] on button "Add to bag" at bounding box center [473, 175] width 363 height 38
click at [446, 177] on button "Add to bag" at bounding box center [473, 175] width 363 height 38
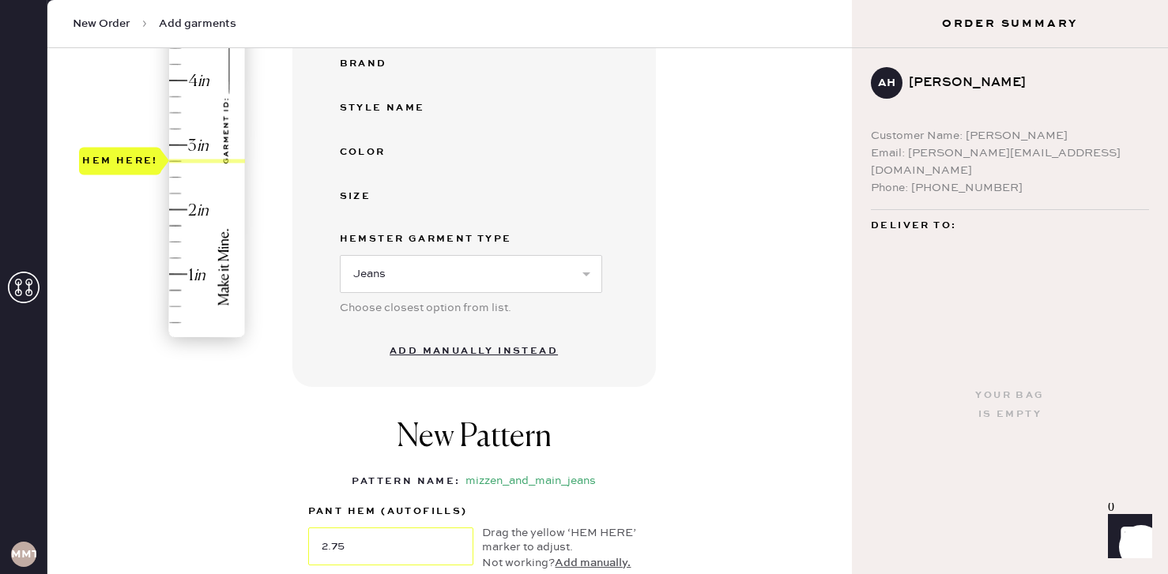
scroll to position [239, 0]
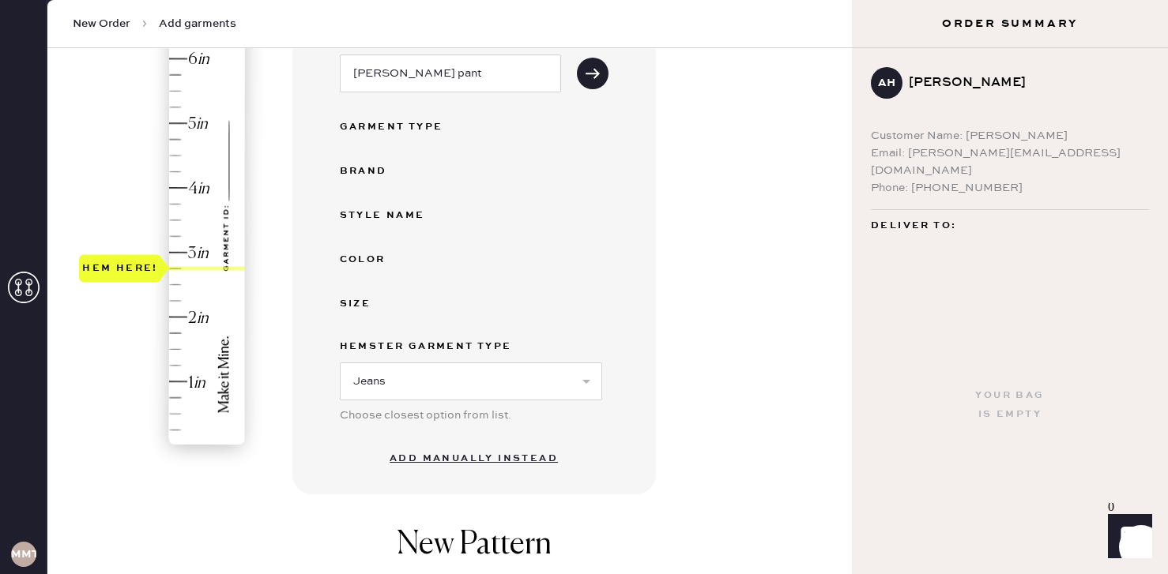
click at [463, 461] on button "Add manually instead" at bounding box center [473, 459] width 187 height 32
select select "2"
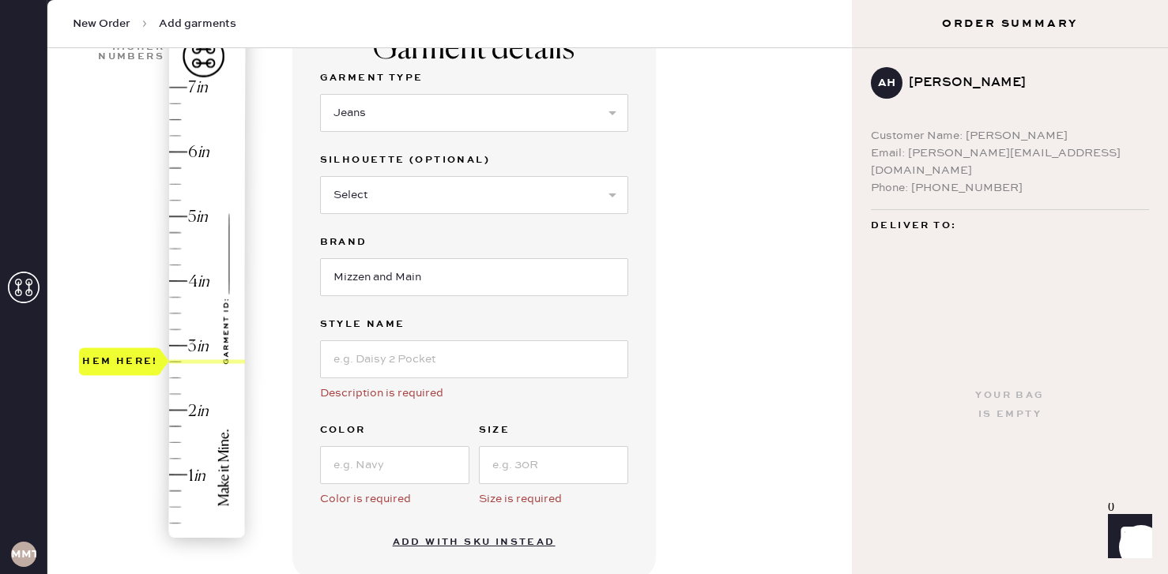
scroll to position [137, 0]
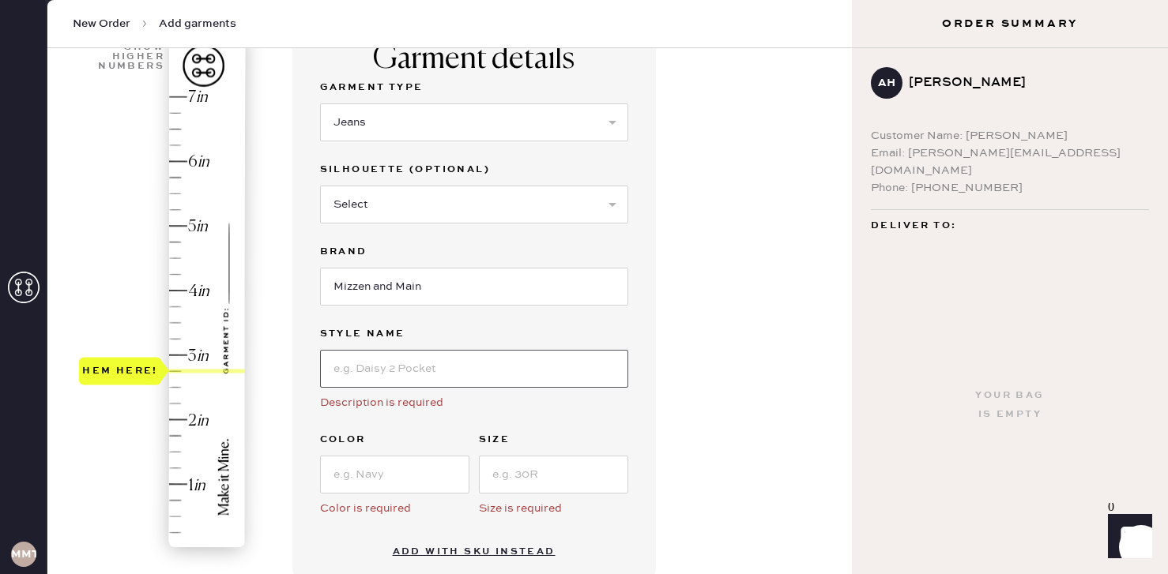
click at [414, 370] on input at bounding box center [474, 369] width 308 height 38
type input "Mason Pant"
click at [379, 474] on input at bounding box center [394, 475] width 149 height 38
type input "blue"
click at [525, 469] on input at bounding box center [553, 475] width 149 height 38
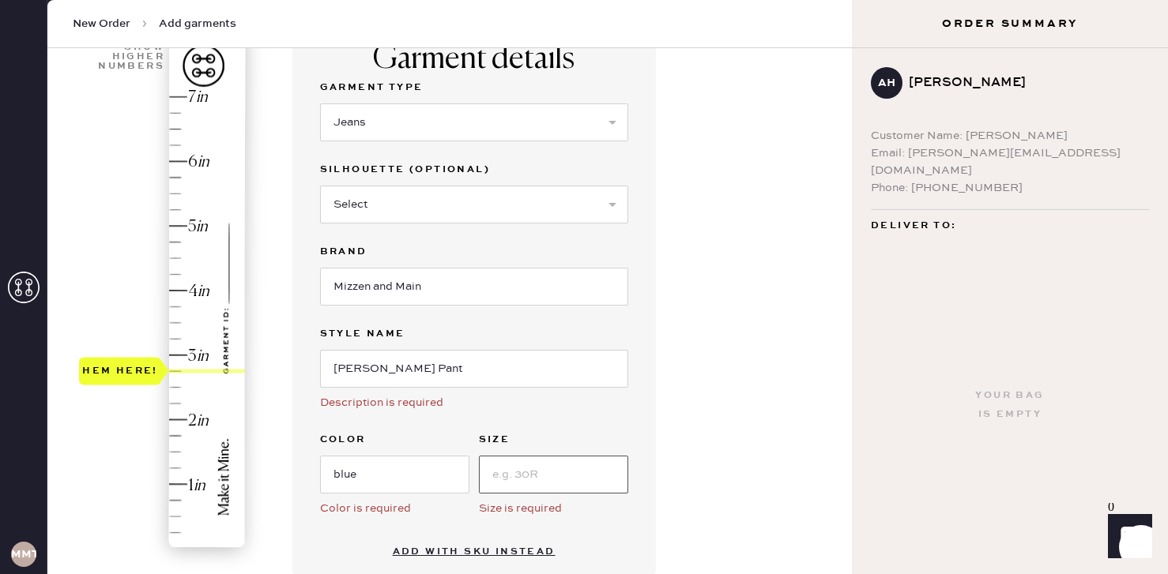
type input "30r"
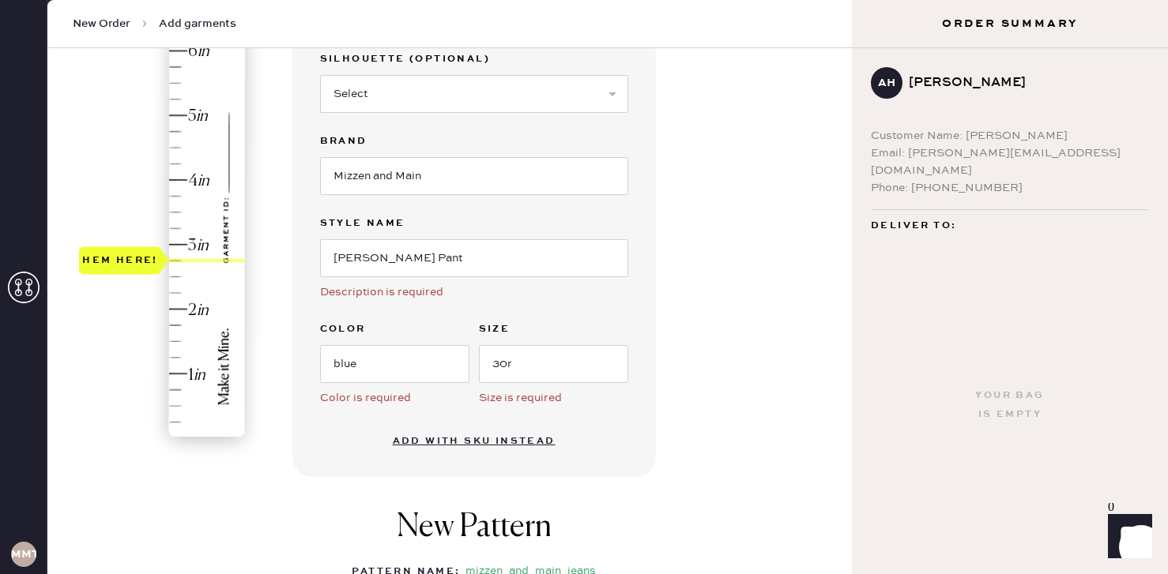
scroll to position [232, 0]
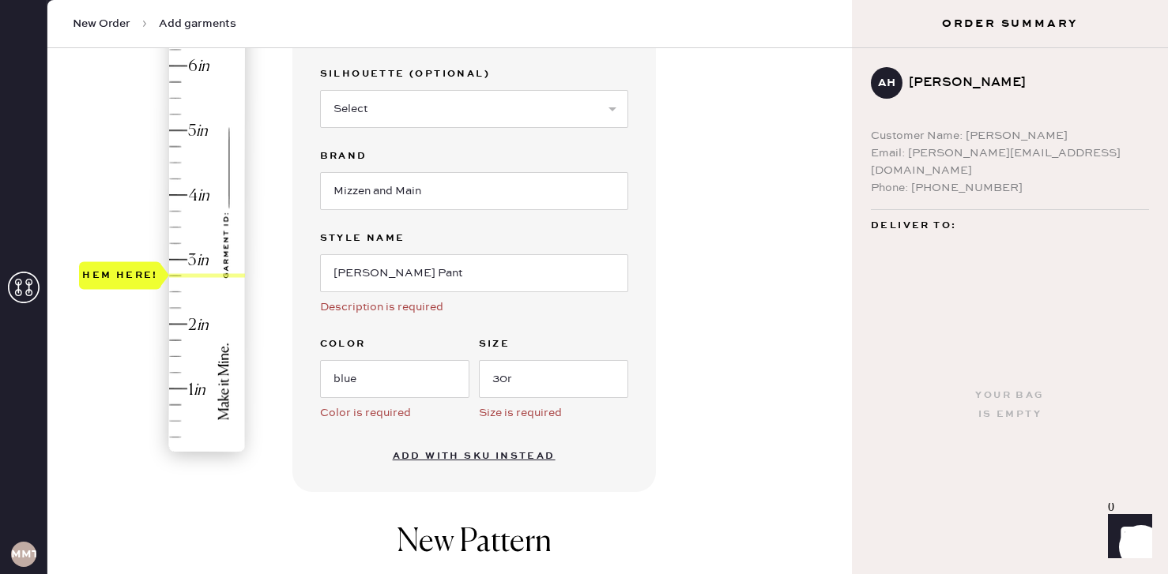
type input "2"
click at [188, 326] on div "Hem here!" at bounding box center [163, 227] width 168 height 466
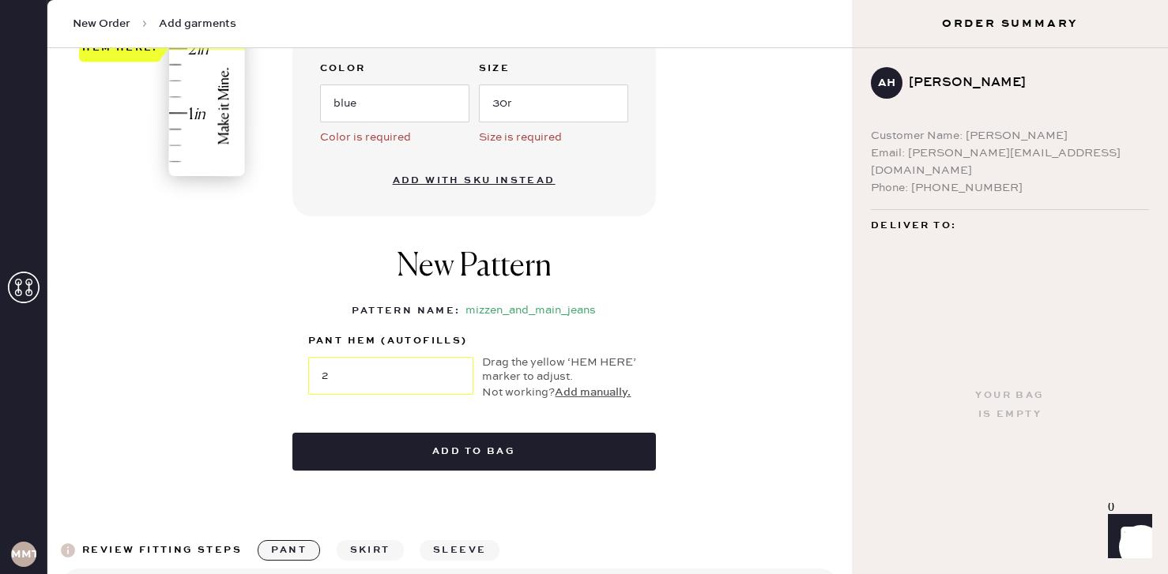
scroll to position [515, 0]
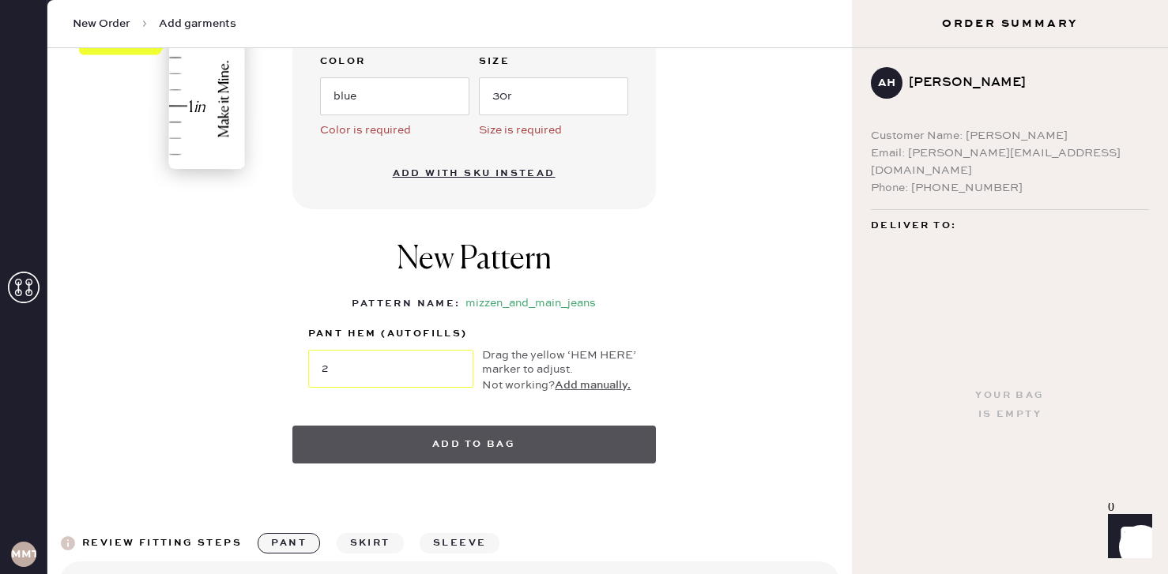
click at [421, 453] on button "Add to bag" at bounding box center [473, 445] width 363 height 38
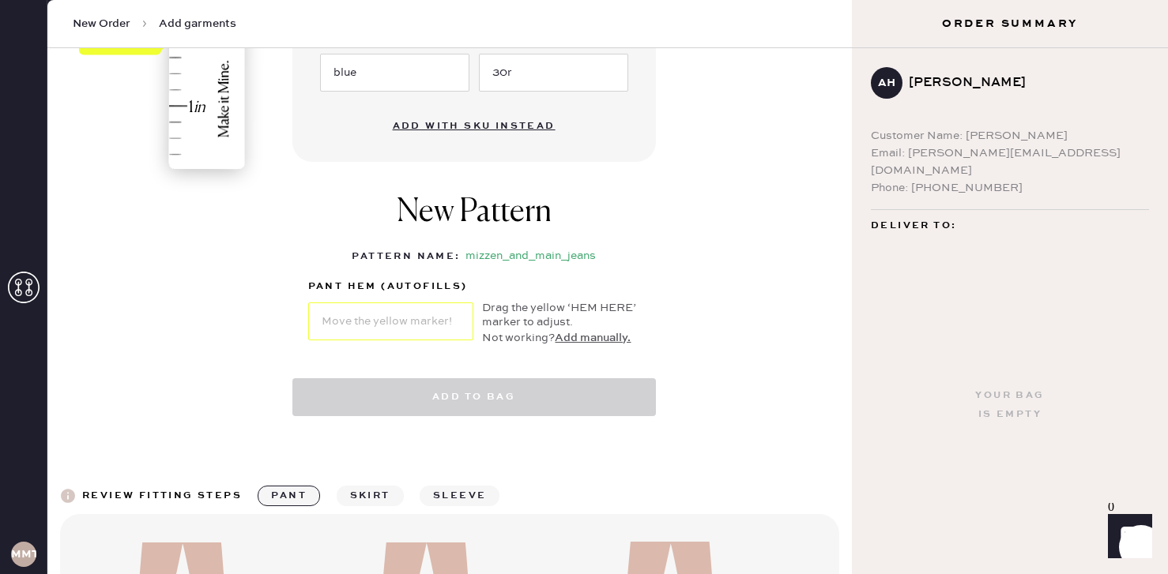
select select "2"
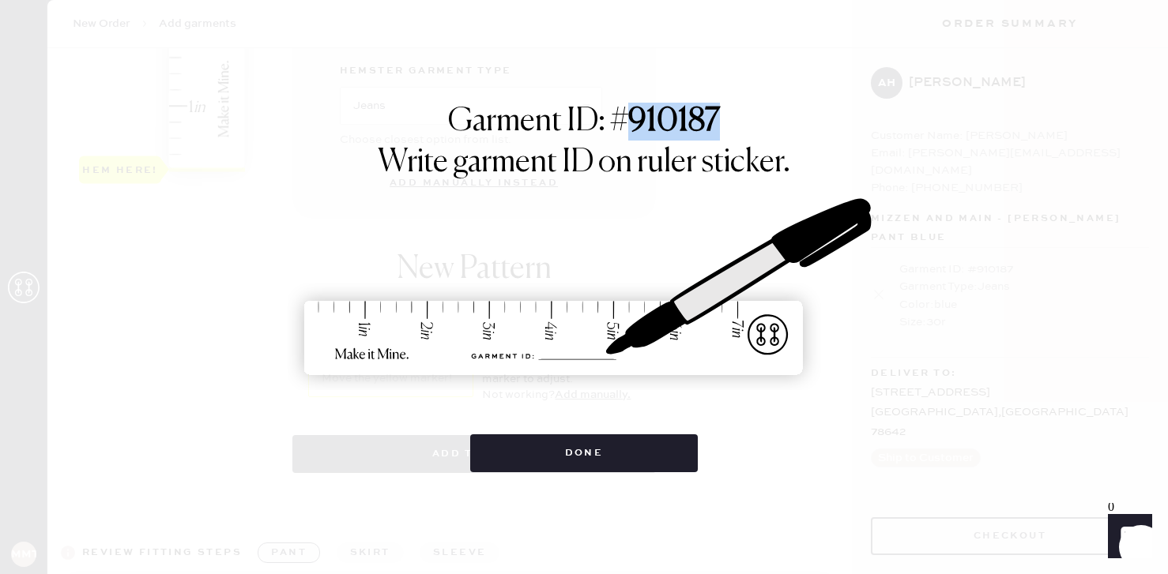
drag, startPoint x: 718, startPoint y: 116, endPoint x: 627, endPoint y: 115, distance: 91.7
click at [627, 115] on h1 "Garment ID: # 910187" at bounding box center [584, 123] width 272 height 41
copy strong "910187"
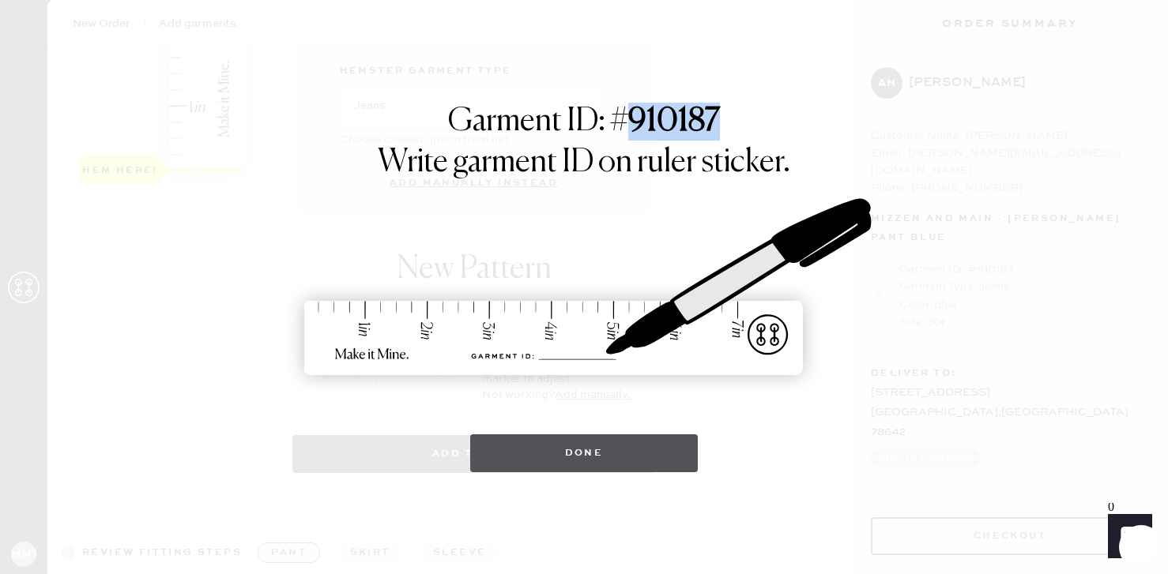
click at [607, 448] on button "Done" at bounding box center [584, 454] width 228 height 38
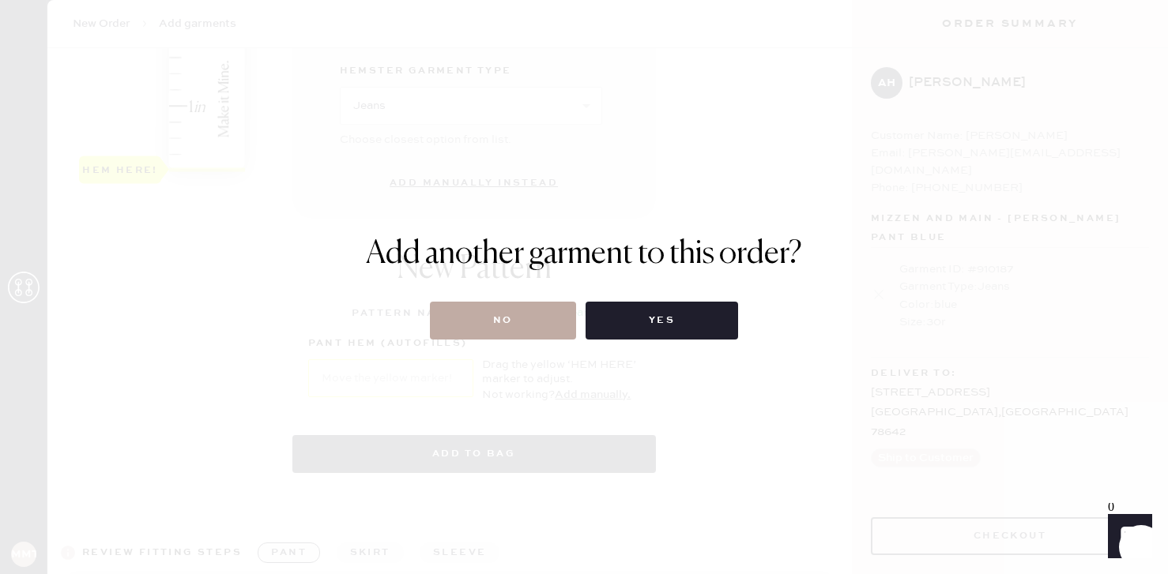
click at [542, 322] on button "No" at bounding box center [503, 321] width 146 height 38
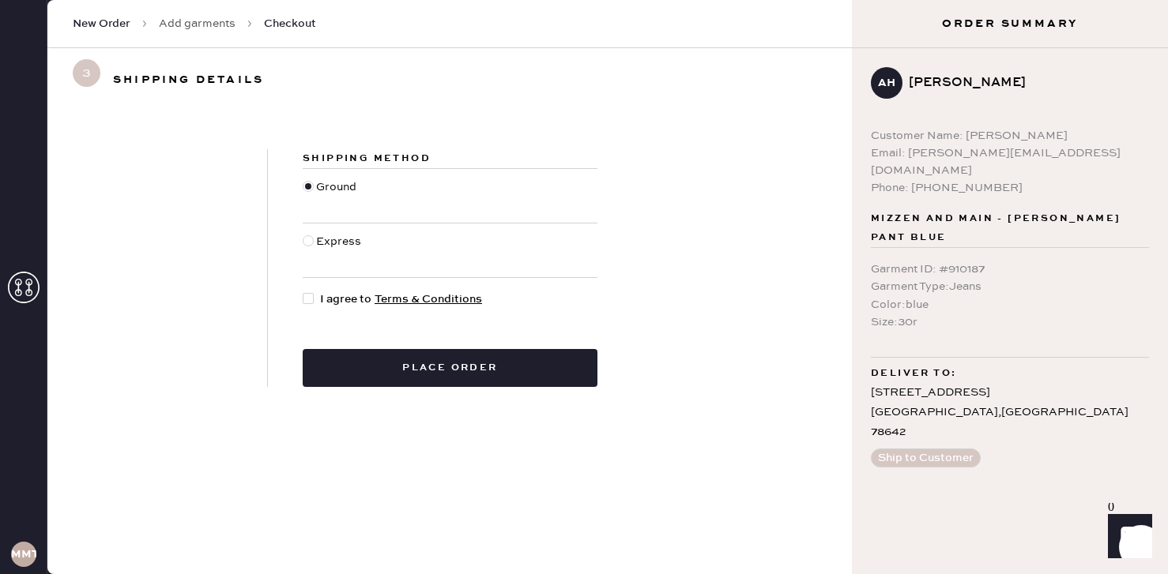
click at [314, 296] on div at bounding box center [311, 299] width 17 height 17
click at [303, 292] on input "I agree to Terms & Conditions" at bounding box center [303, 291] width 1 height 1
checkbox input "true"
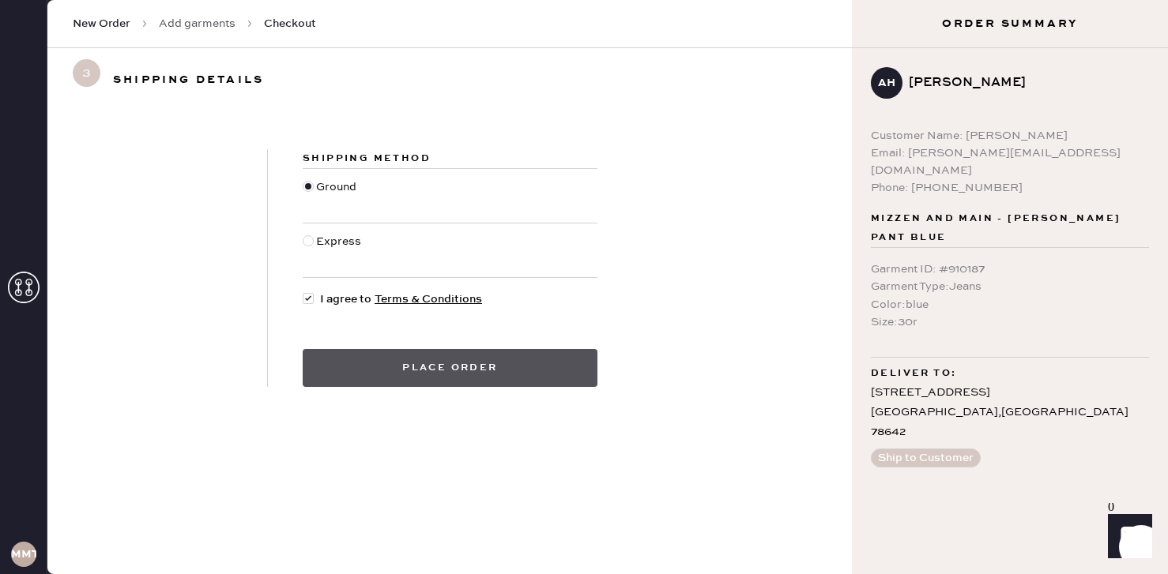
click at [396, 372] on button "Place order" at bounding box center [450, 368] width 295 height 38
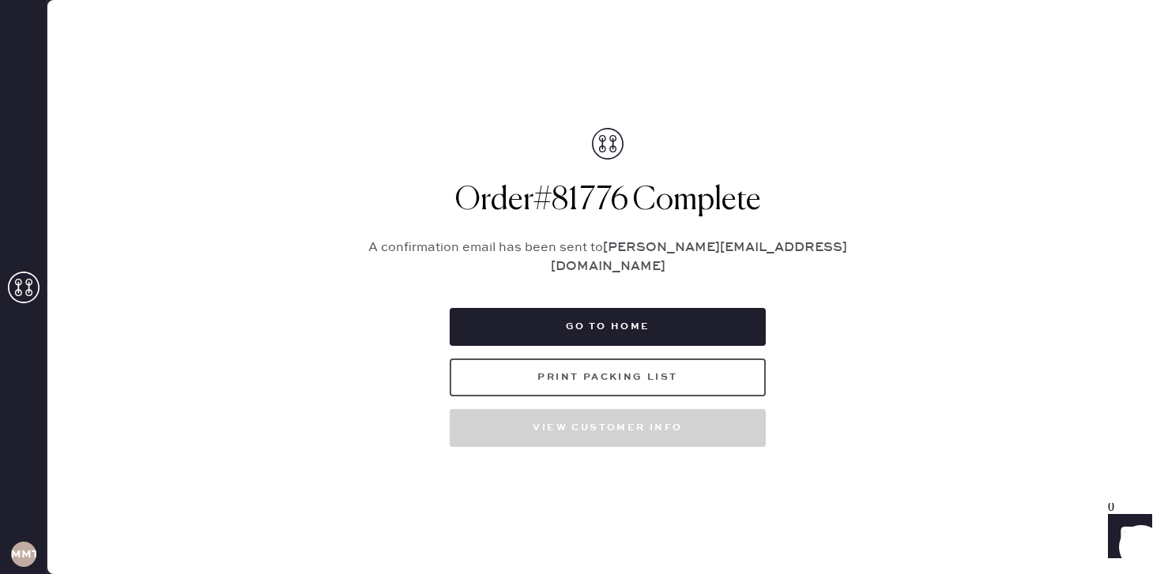
click at [612, 372] on button "Print Packing List" at bounding box center [608, 378] width 316 height 38
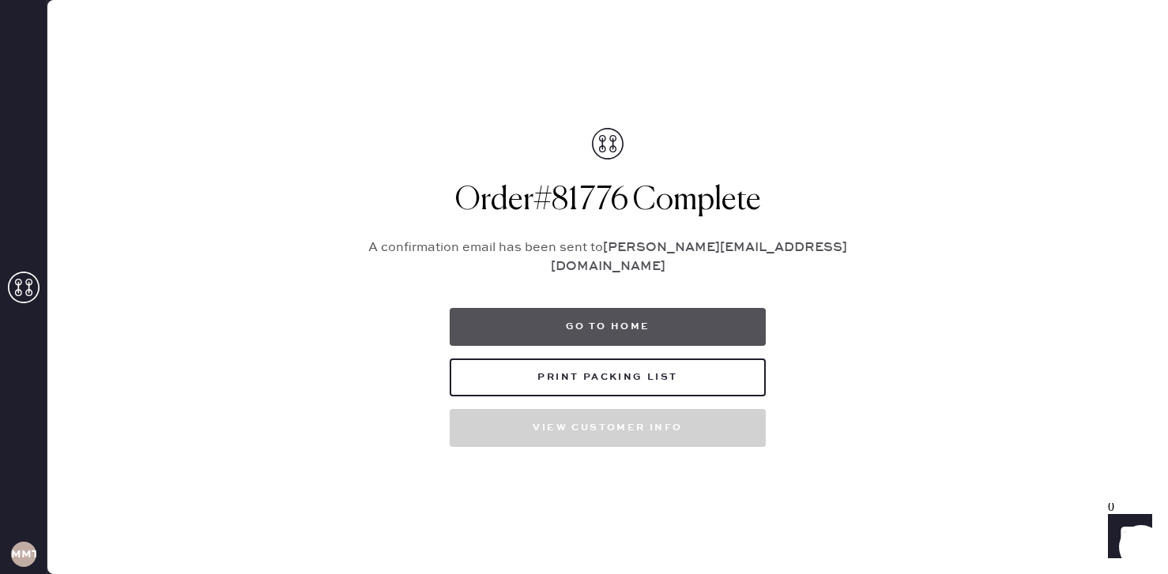
click at [630, 322] on button "Go to home" at bounding box center [608, 327] width 316 height 38
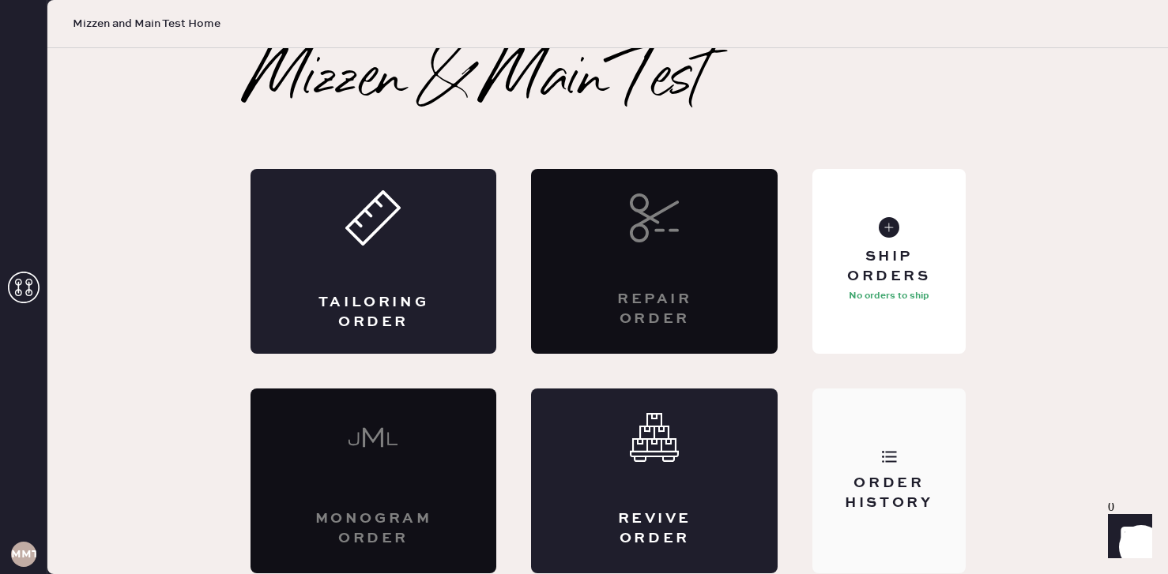
click at [921, 441] on div "Order History" at bounding box center [888, 481] width 152 height 185
